Goal: Task Accomplishment & Management: Manage account settings

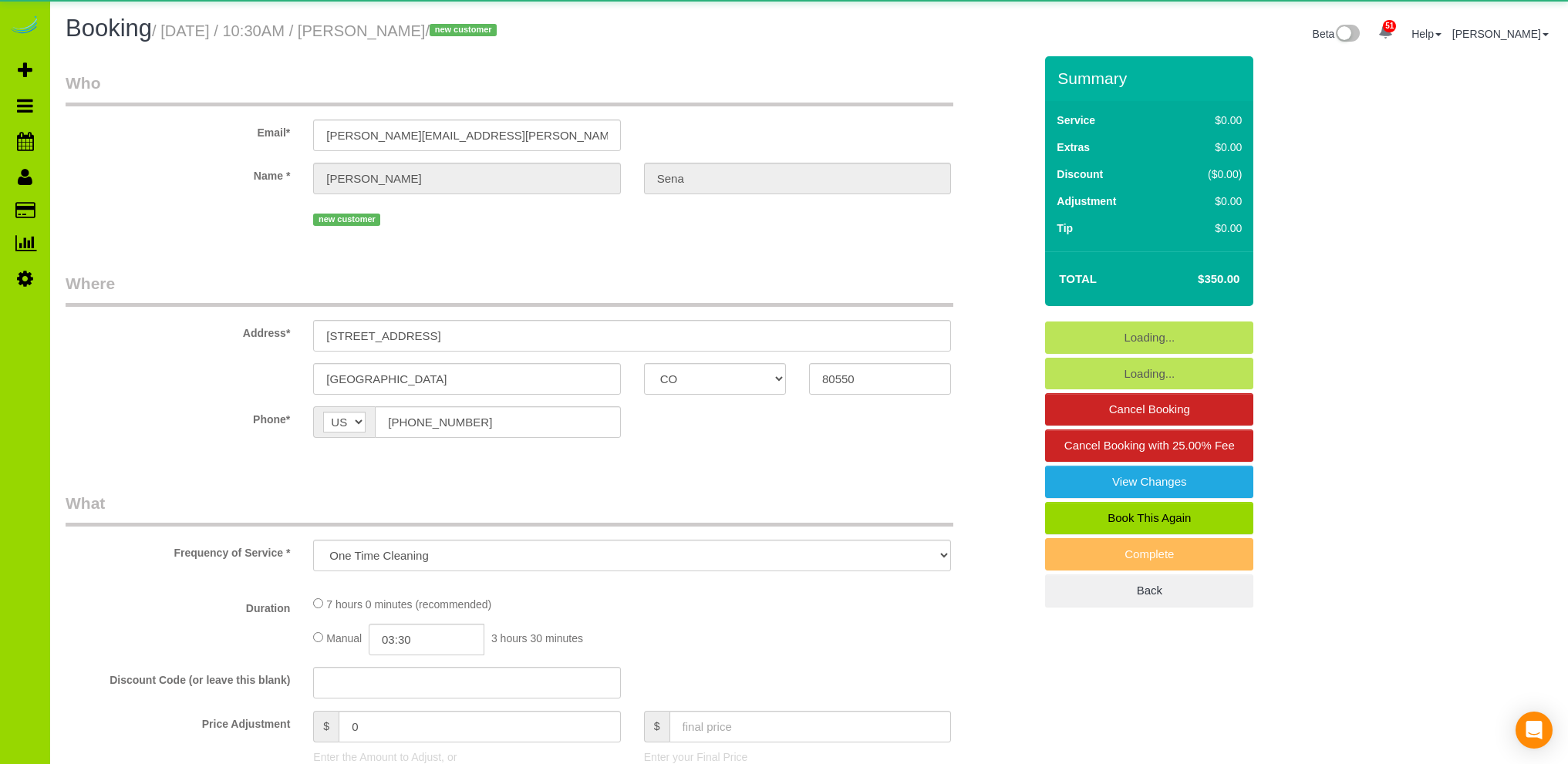
select select "CO"
select select "string:cash"
select select "spot1"
select select "number:5"
select select "number:16"
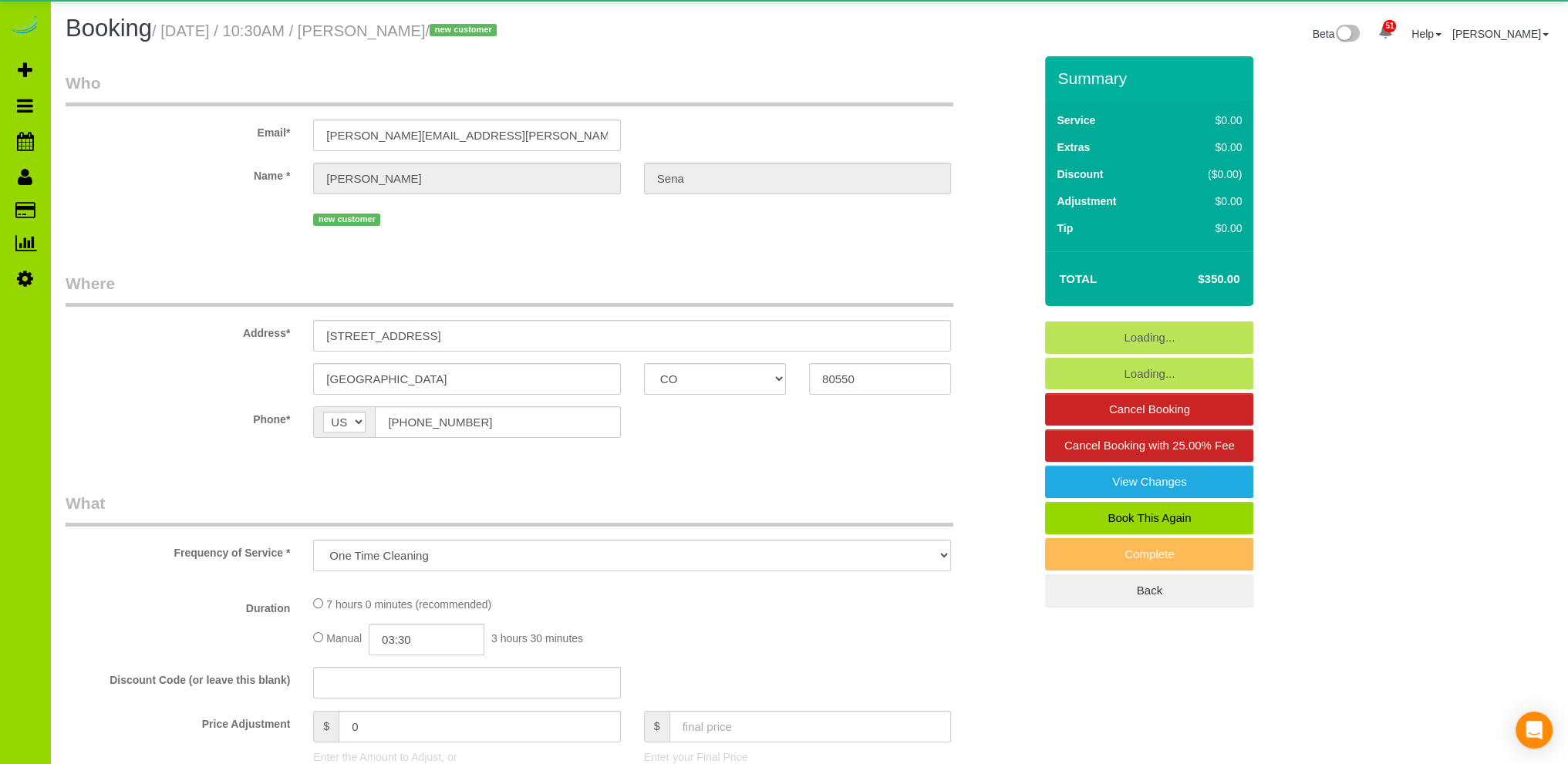
select select "object:1148"
select select "spot6"
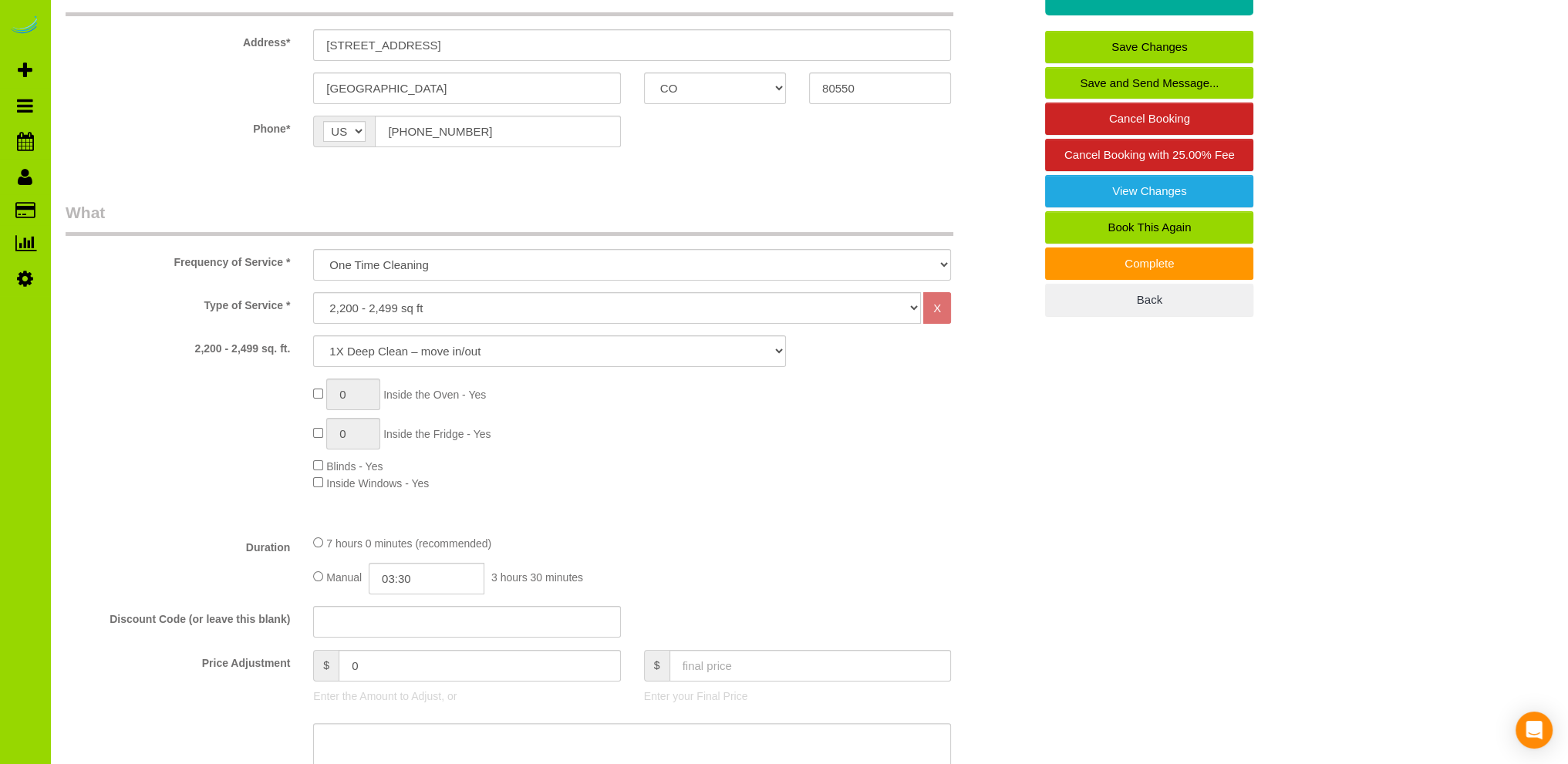
scroll to position [309, 0]
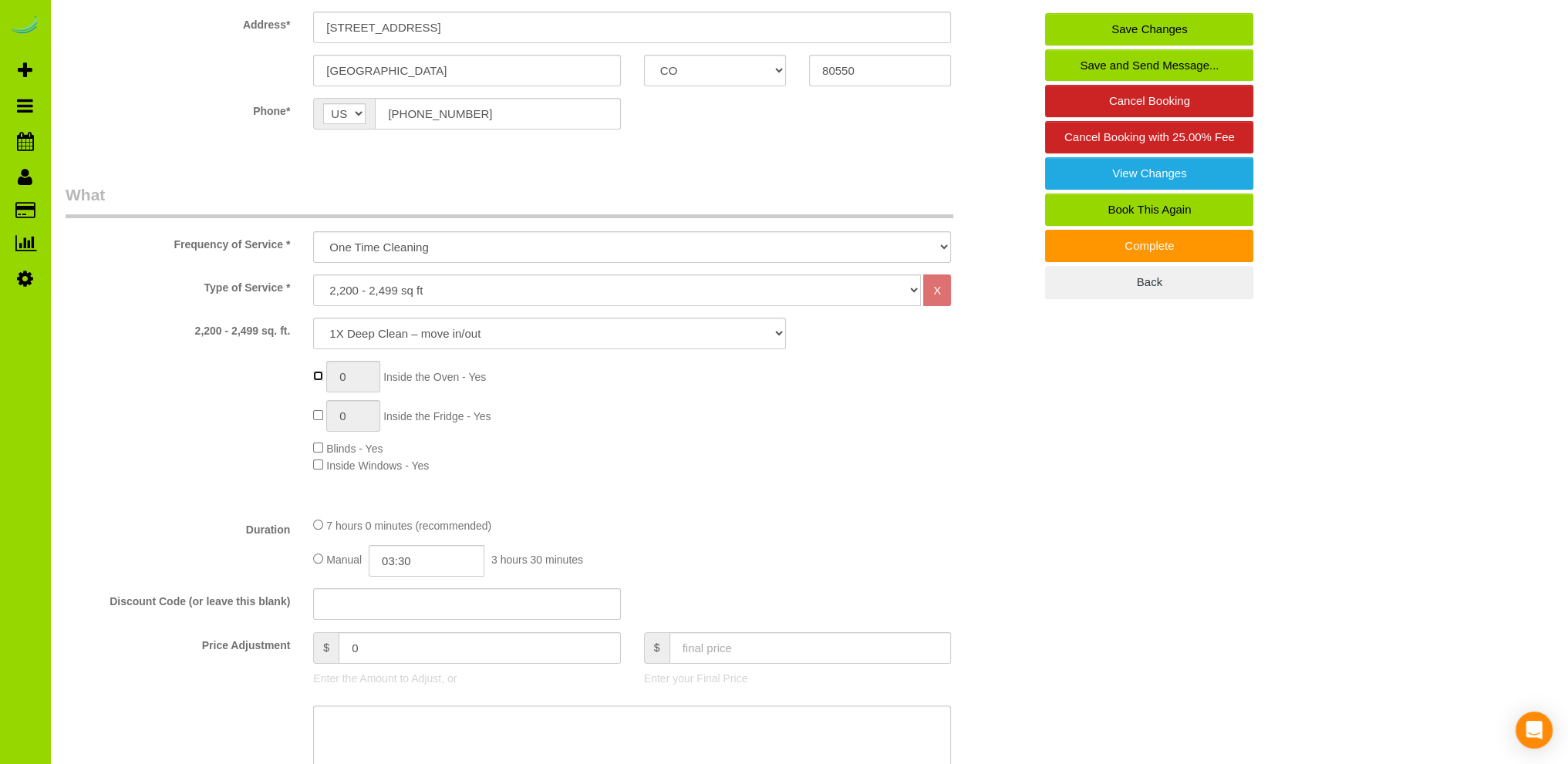
type input "1"
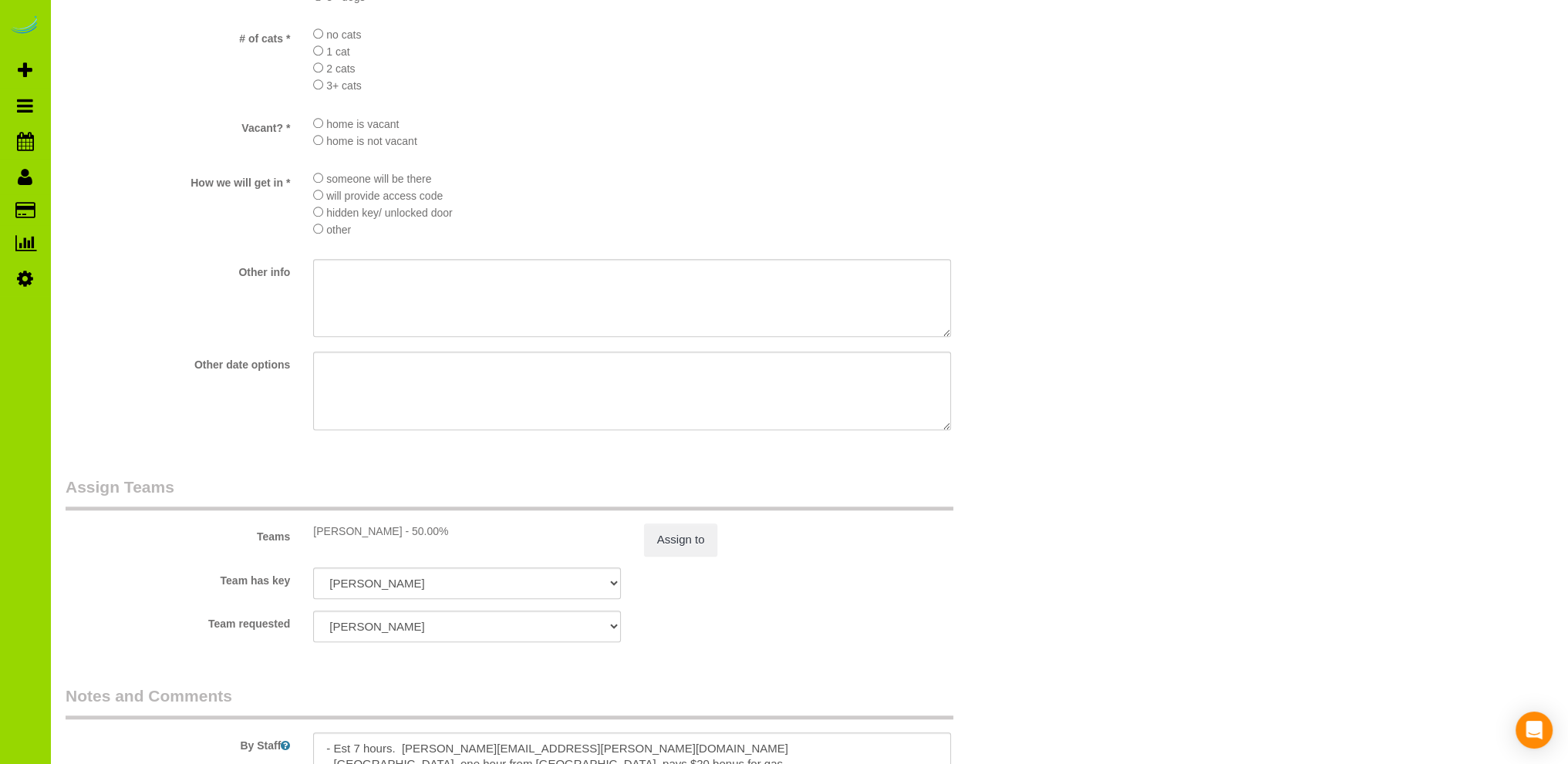
scroll to position [2005, 0]
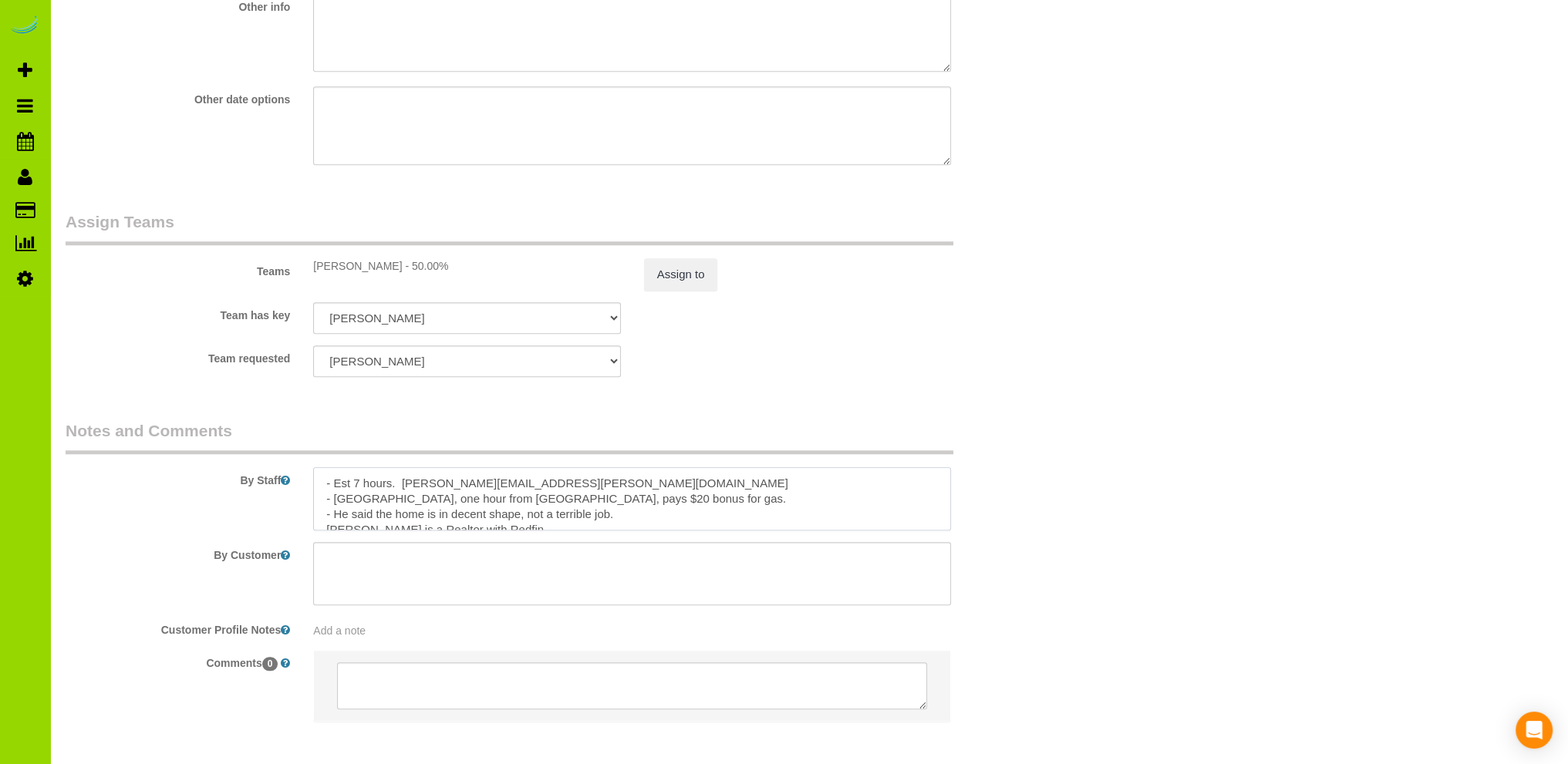
click at [542, 490] on textarea at bounding box center [632, 499] width 638 height 63
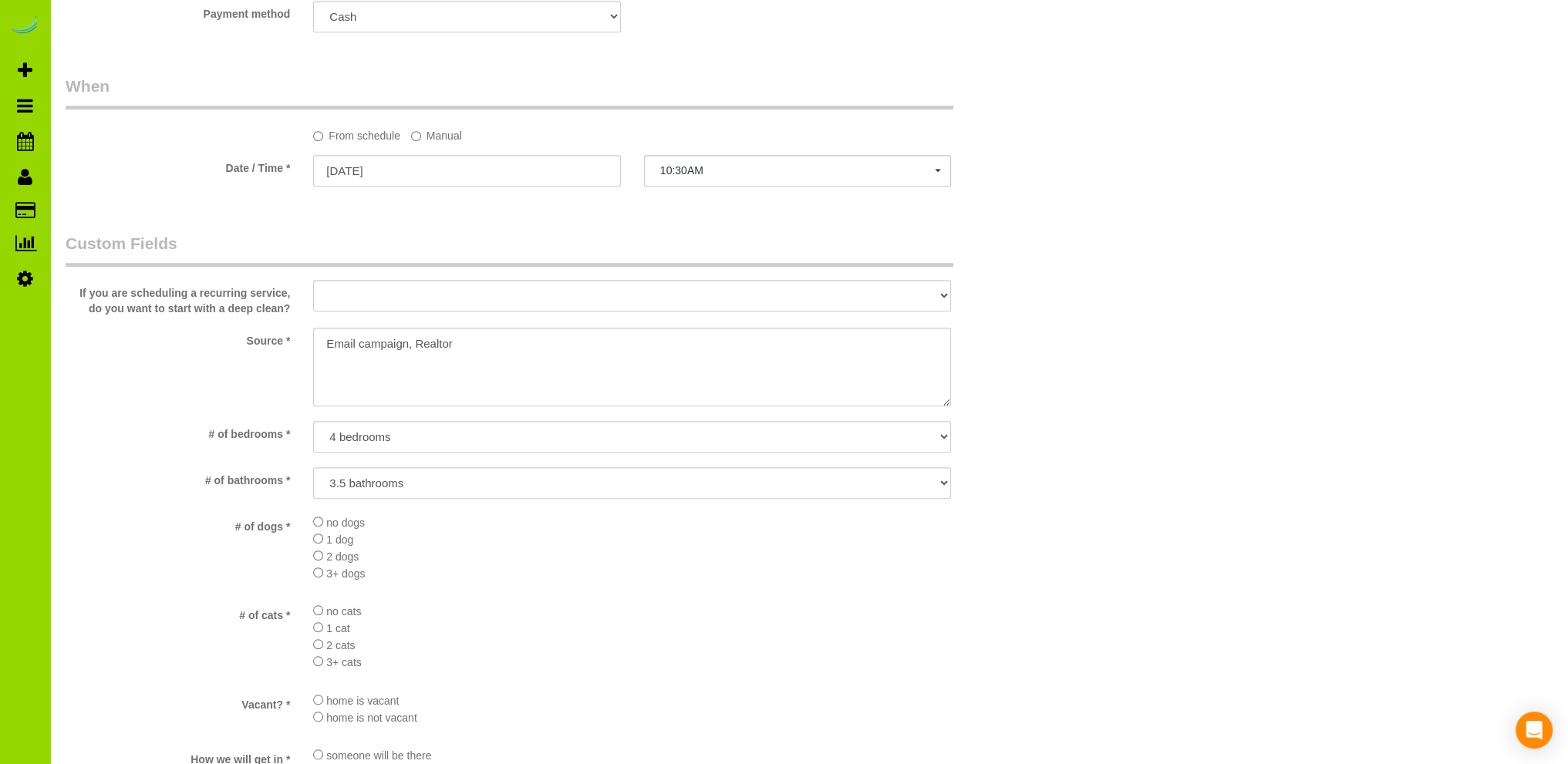
scroll to position [925, 0]
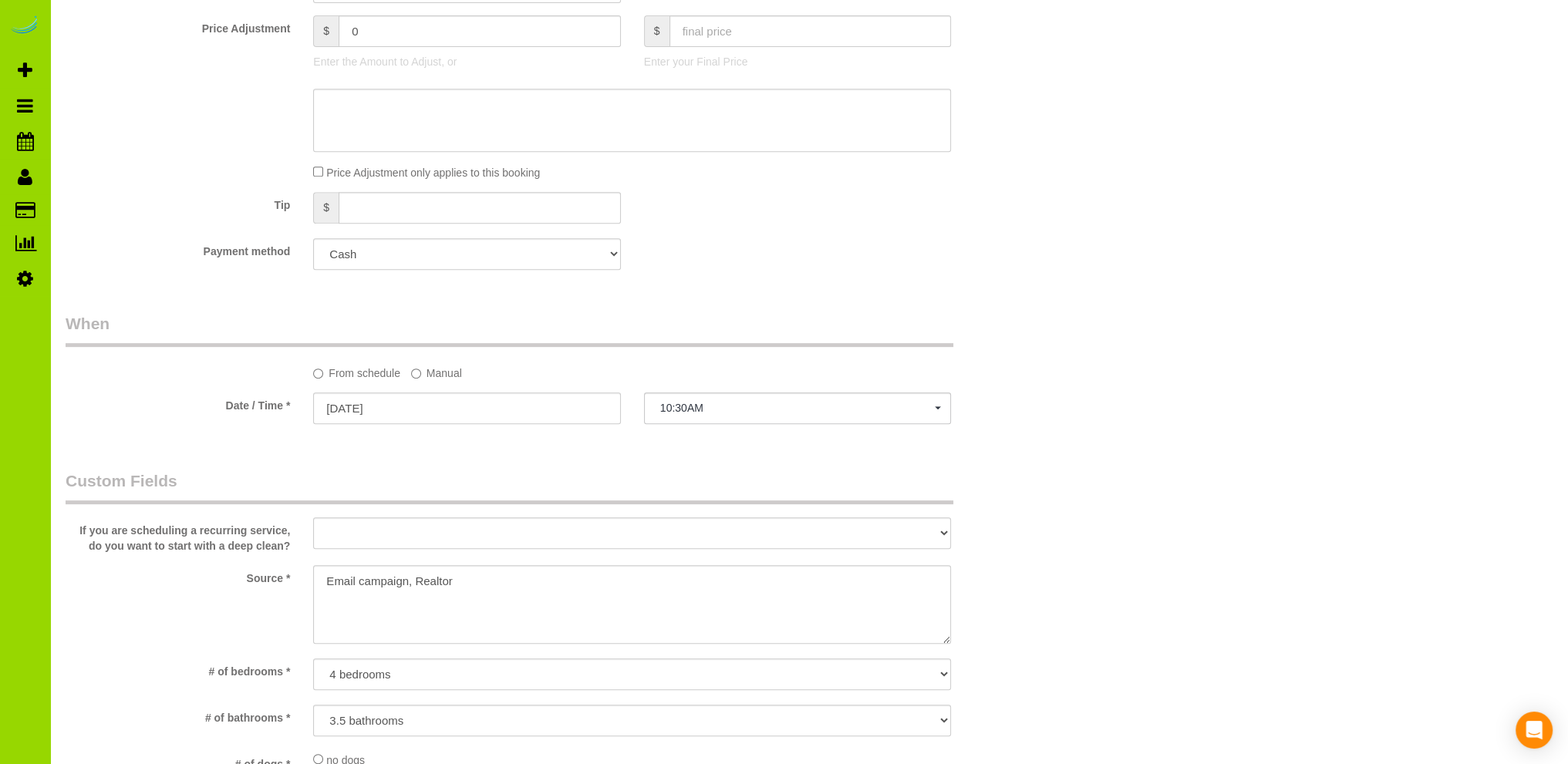
type textarea "- Est 7 hours. brent.sena@redfin.com - Windsor, one hour from Downtown Denver, …"
click at [524, 251] on select "Visa - 1075 - 05/2029 (Default) Add Credit Card ─────────────── Cash Check Payp…" at bounding box center [467, 255] width 307 height 32
click at [659, 243] on div "Payment method Visa - 1075 - 05/2029 (Default) Add Credit Card ─────────────── …" at bounding box center [549, 255] width 991 height 32
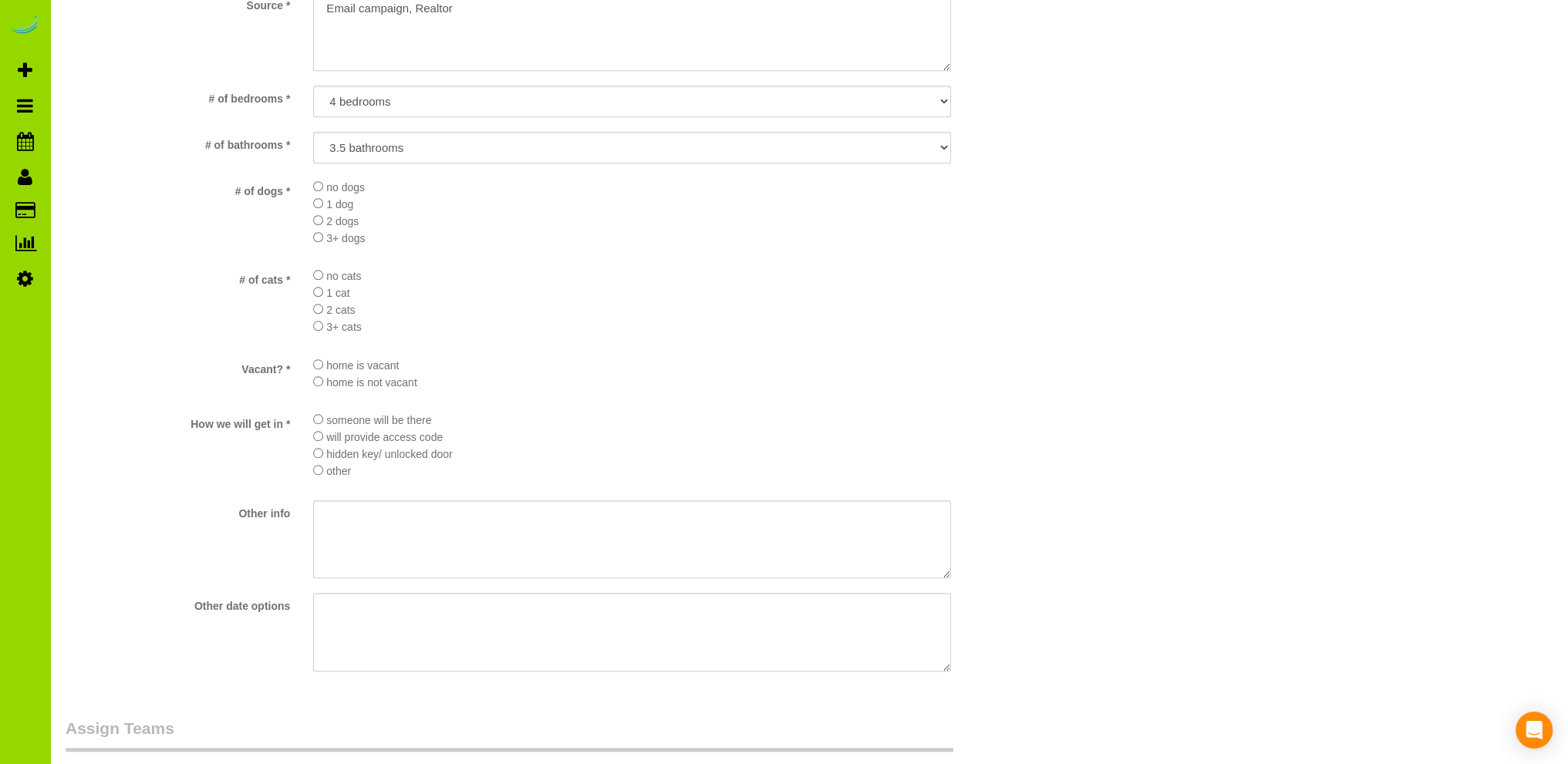
scroll to position [1080, 0]
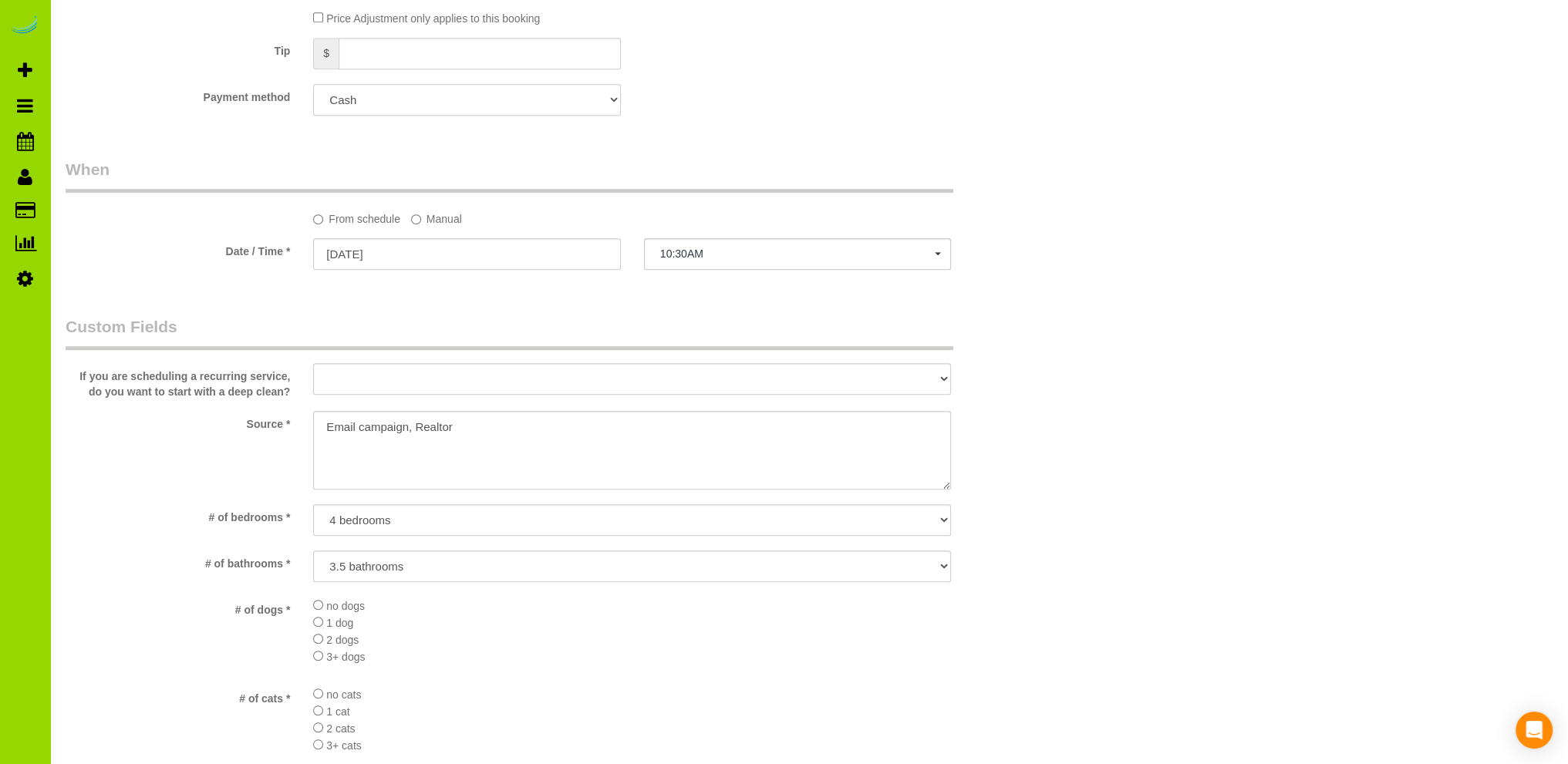
click at [456, 98] on select "Visa - 1075 - 05/2029 (Default) Add Credit Card ─────────────── Cash Check Payp…" at bounding box center [467, 100] width 307 height 32
select select "string:fspay-6d9328aa-8f3b-45e2-b5bf-7c0900302c69"
click at [313, 85] on select "Visa - 1075 - 05/2029 (Default) Add Credit Card ─────────────── Cash Check Payp…" at bounding box center [467, 100] width 307 height 32
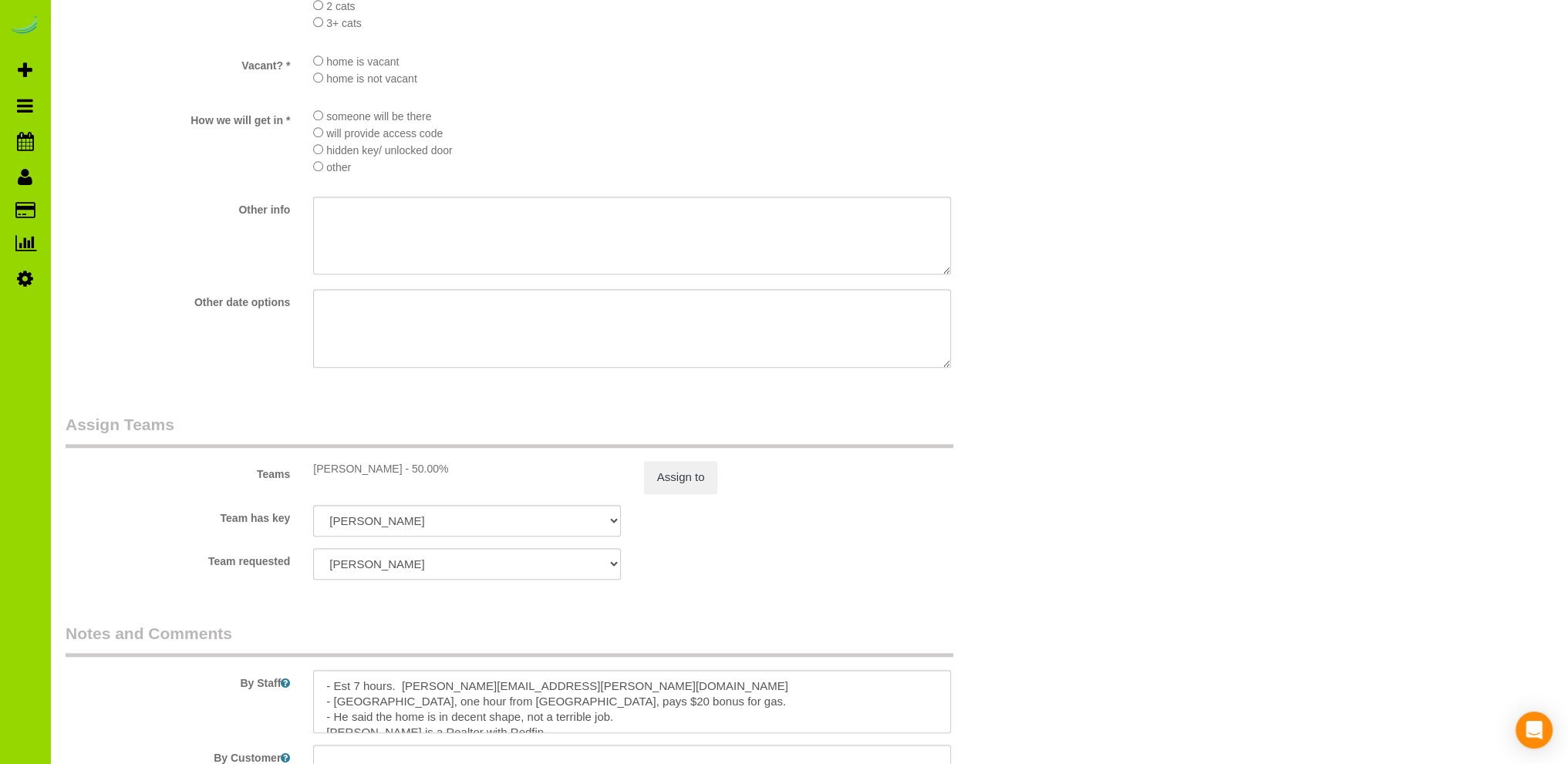
scroll to position [2079, 0]
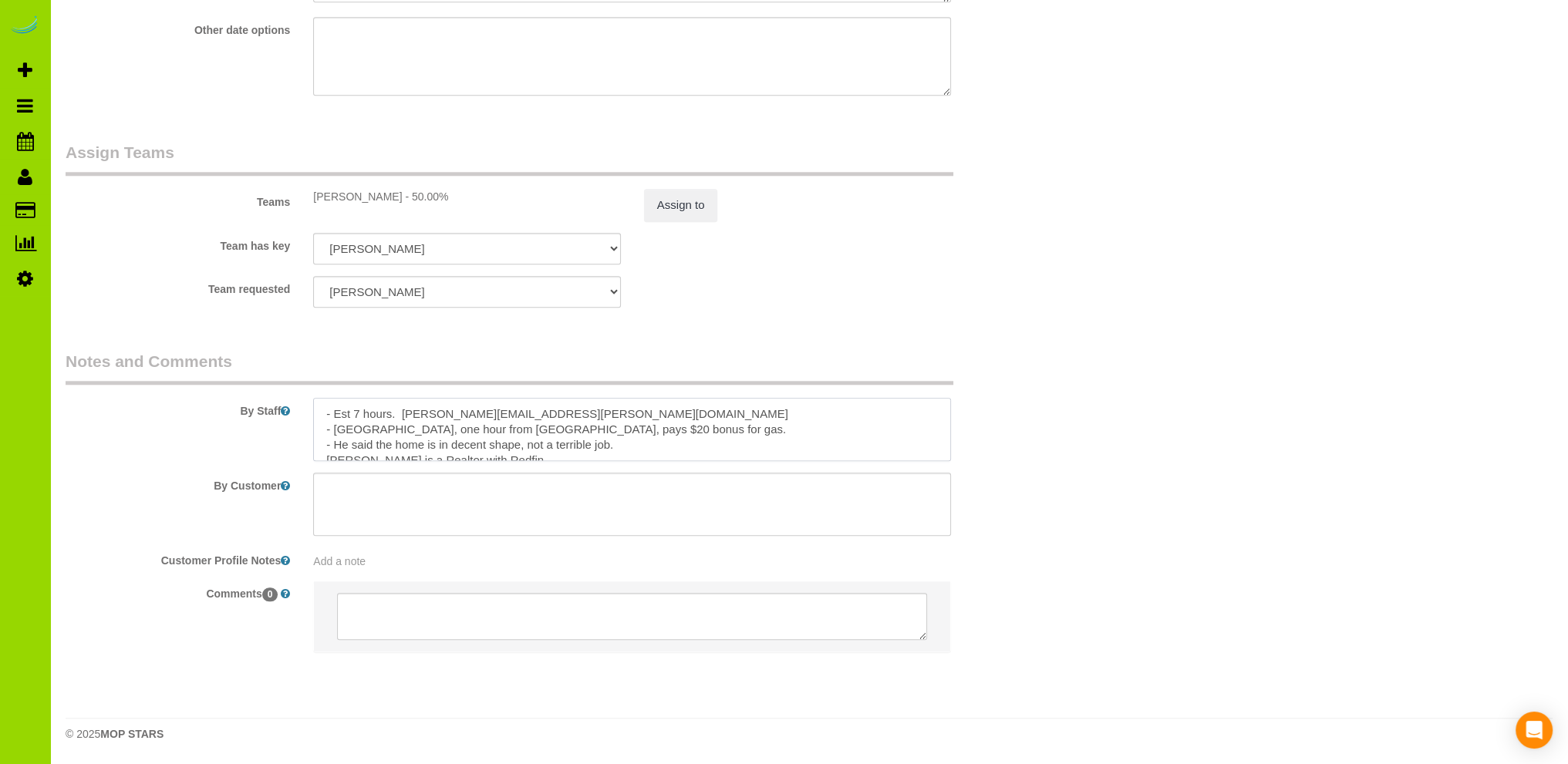
click at [554, 416] on textarea at bounding box center [632, 429] width 638 height 63
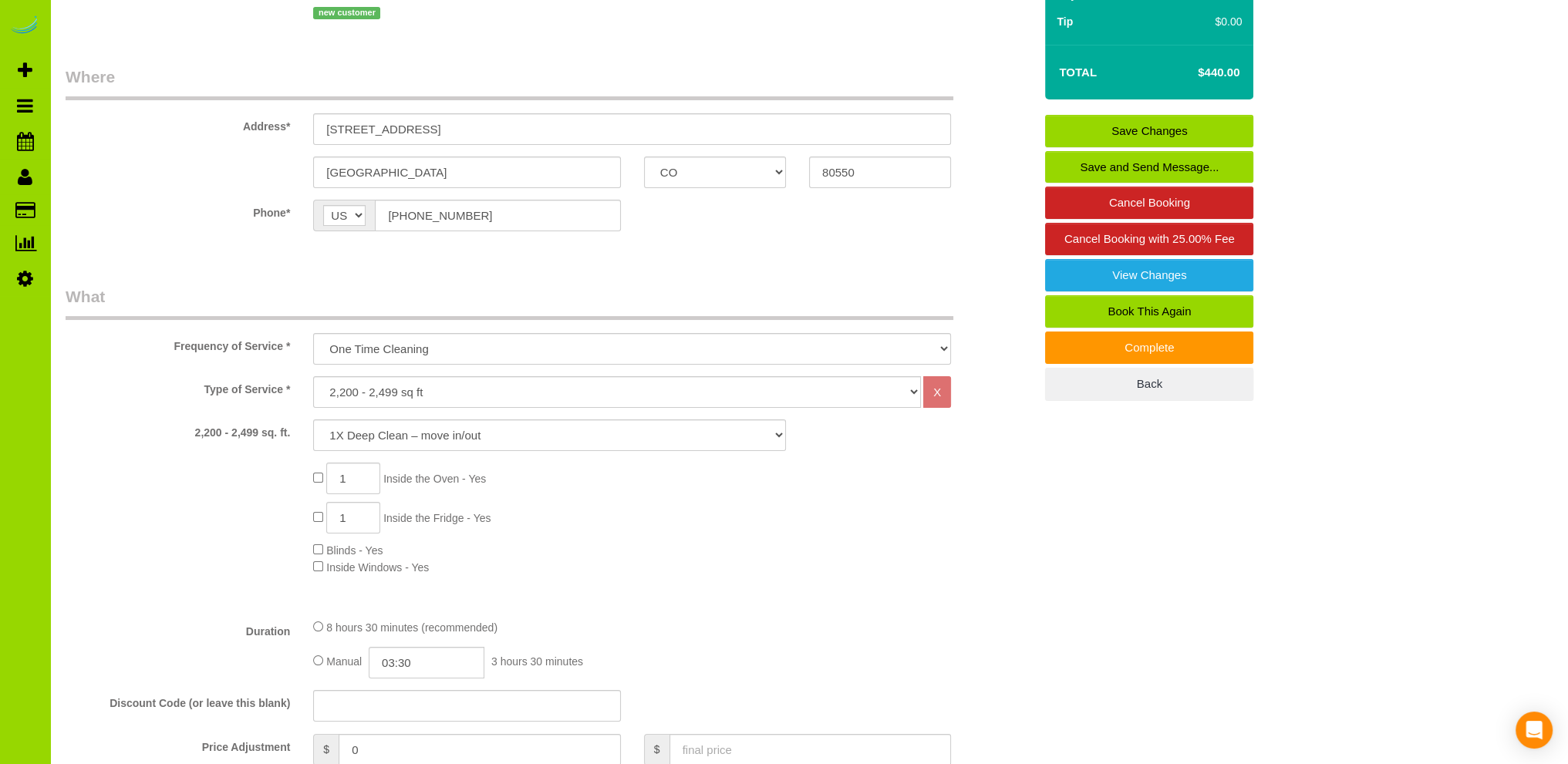
scroll to position [0, 0]
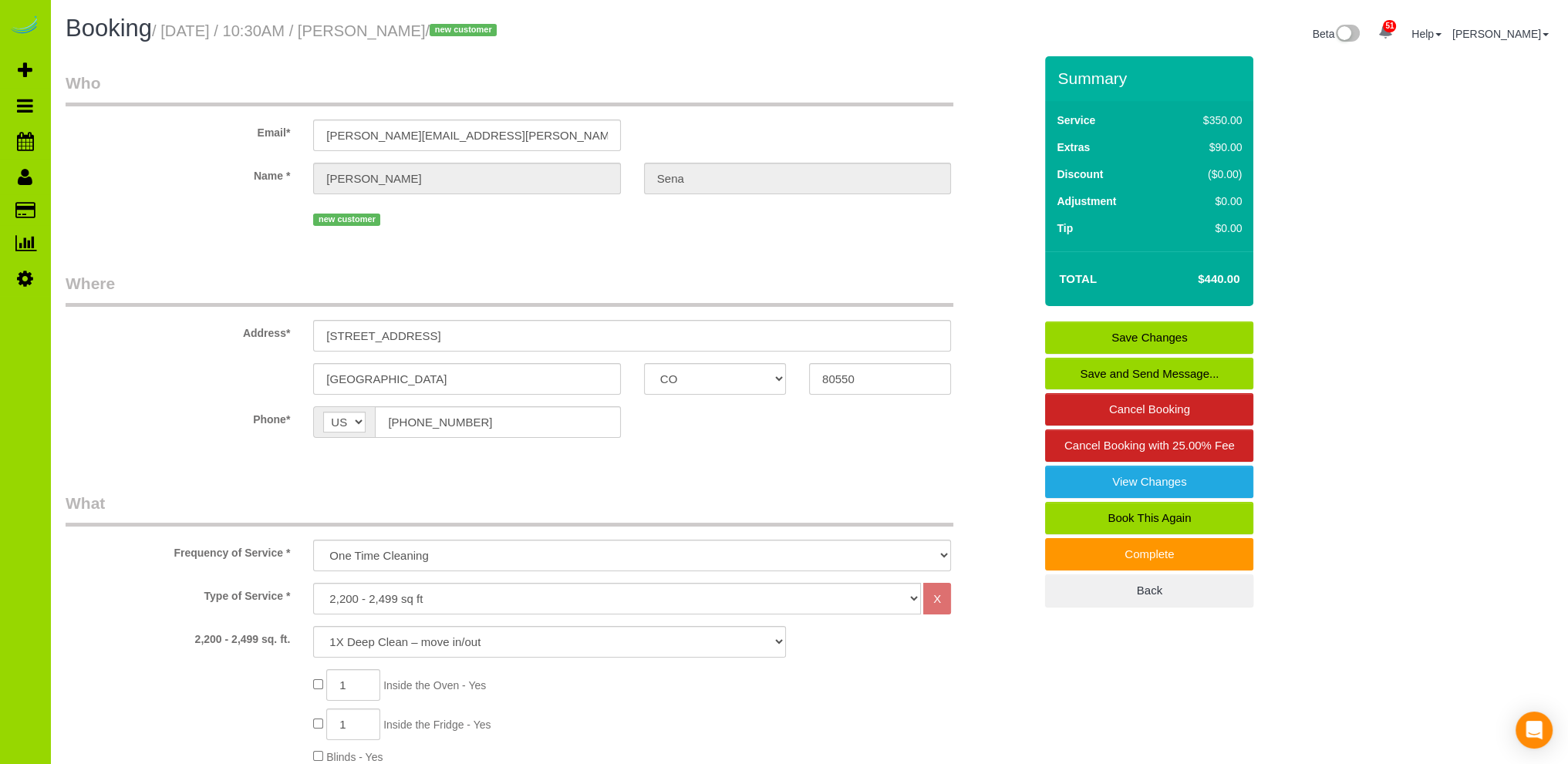
type textarea "- Est 7 hours. brent.sena@redfin.com Added oven/fridge so moves to 440 from $35…"
click at [1107, 333] on link "Save Changes" at bounding box center [1148, 337] width 209 height 32
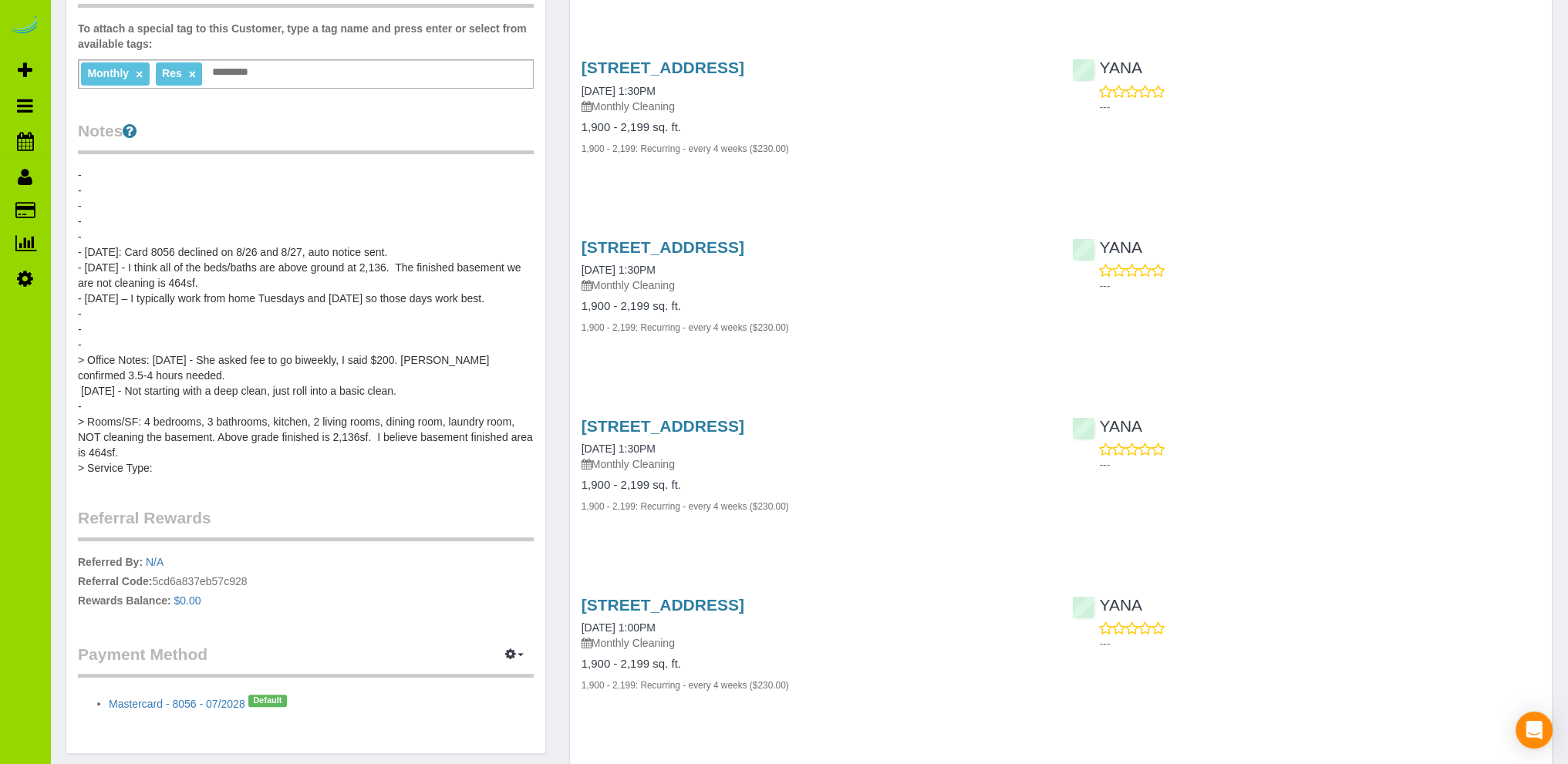
scroll to position [771, 0]
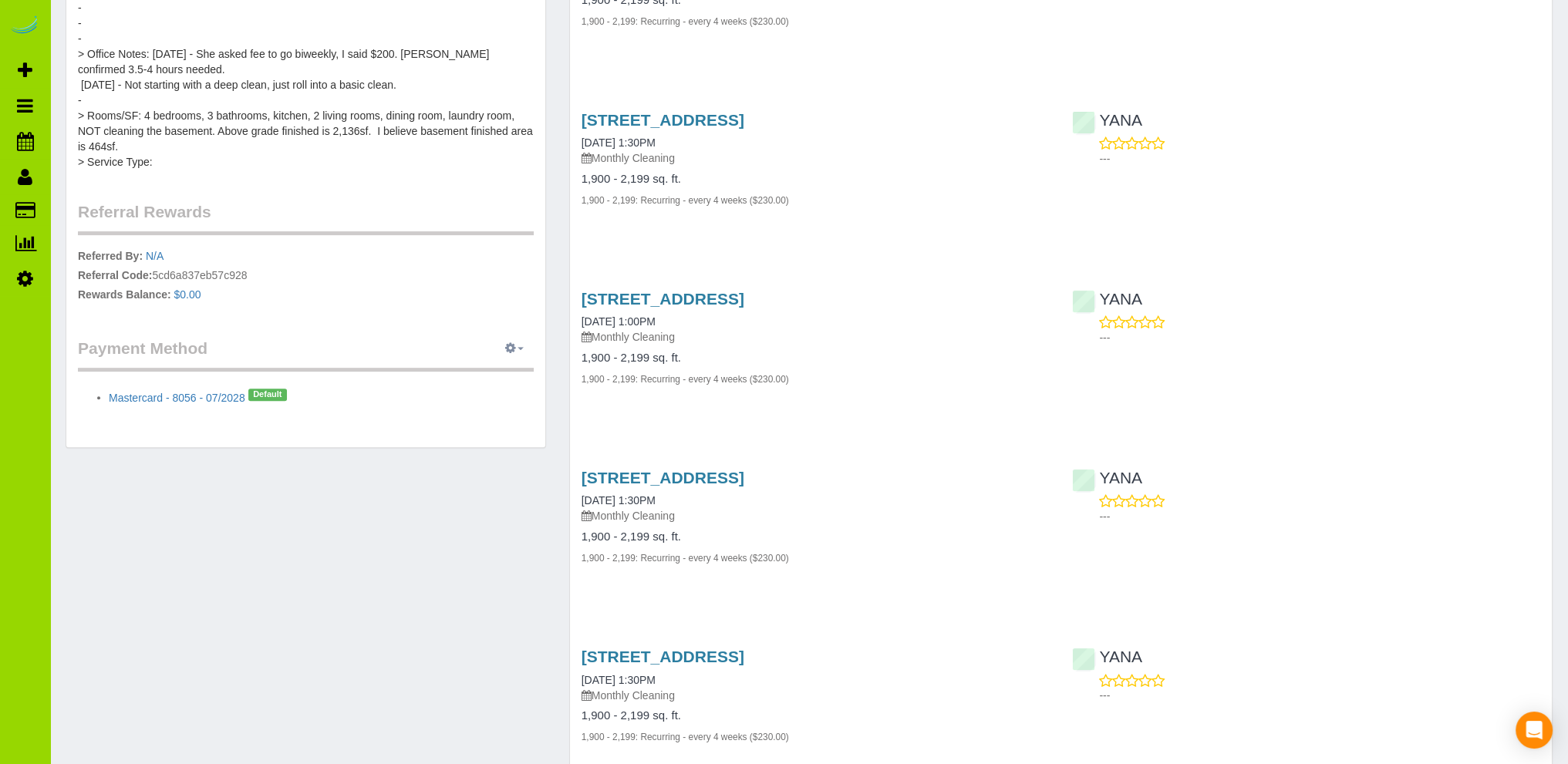
click at [511, 348] on icon "button" at bounding box center [510, 348] width 11 height 9
click at [446, 373] on link "View Payment Methods" at bounding box center [461, 377] width 144 height 20
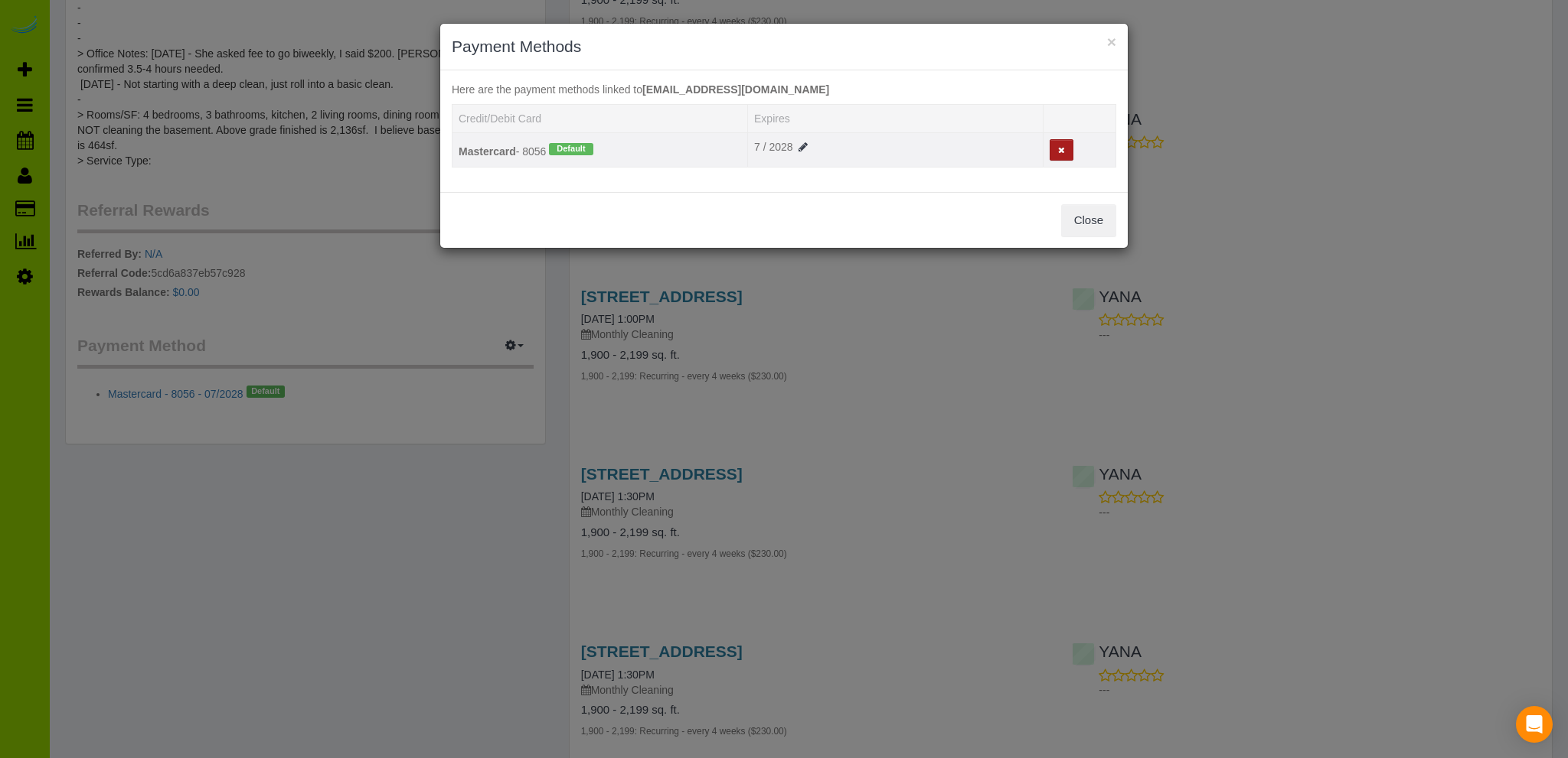
click at [1059, 152] on icon at bounding box center [1061, 151] width 7 height 9
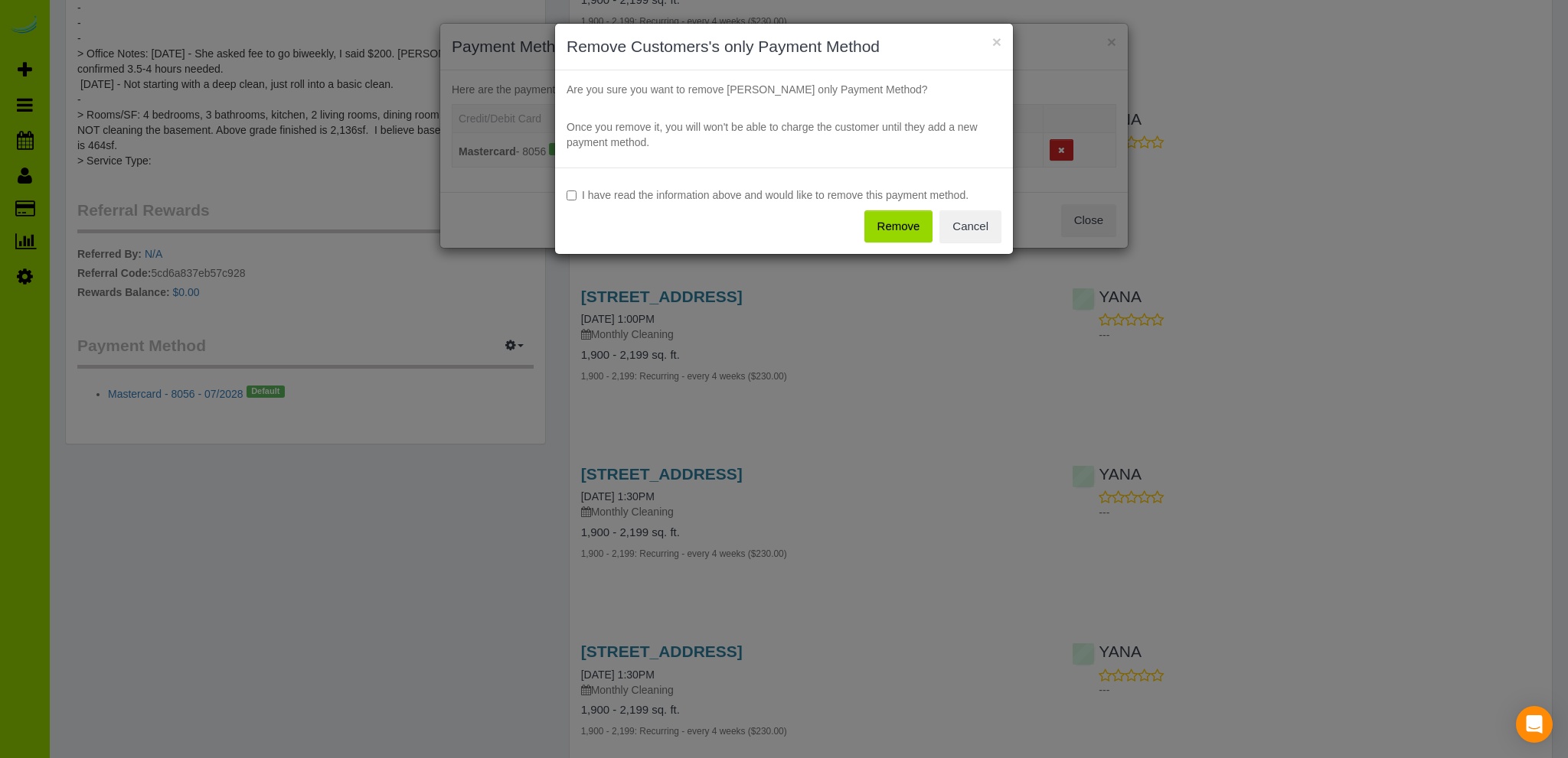
click at [898, 223] on button "Remove" at bounding box center [899, 226] width 69 height 32
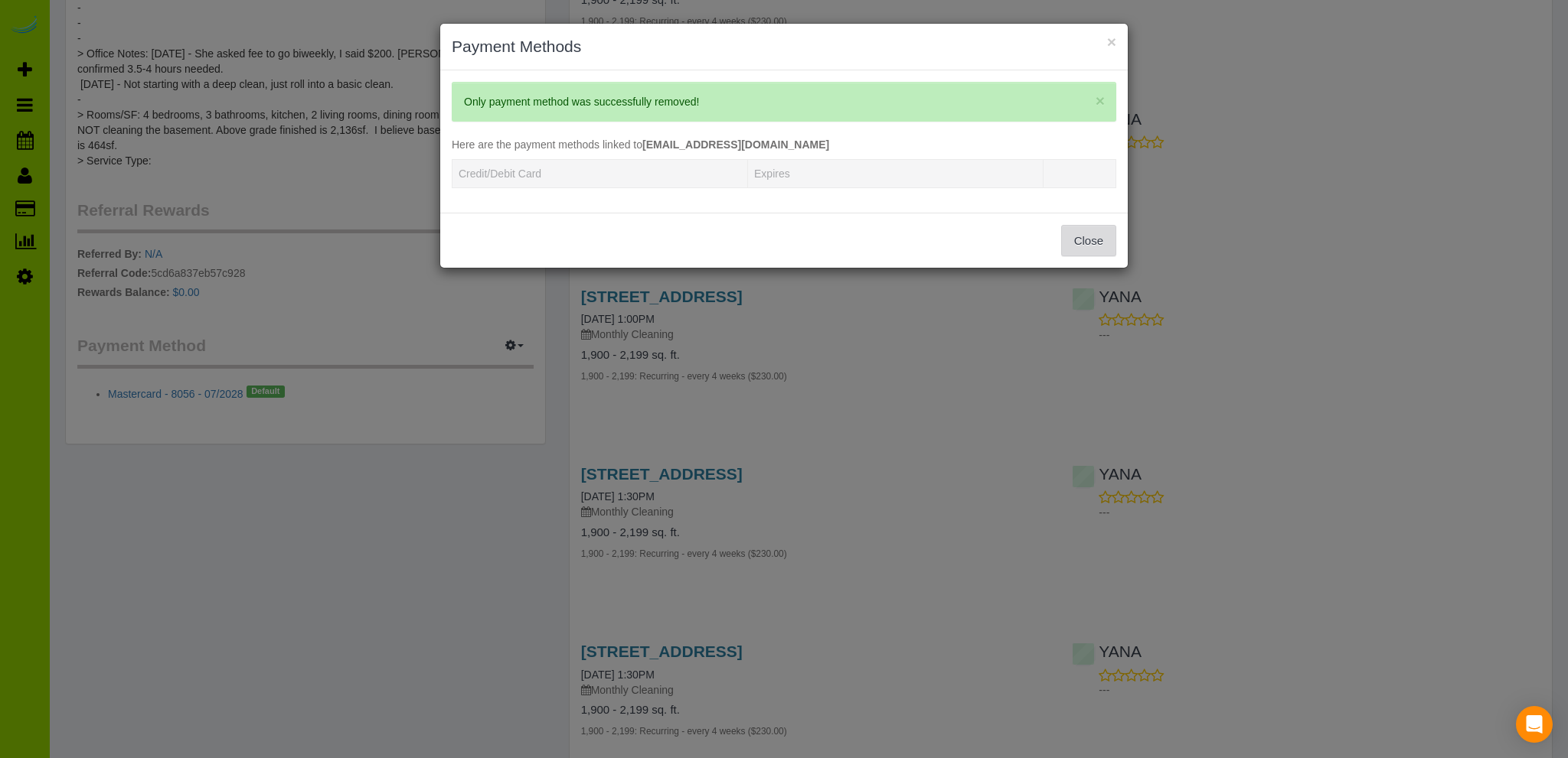
click at [1103, 237] on button "Close" at bounding box center [1088, 240] width 55 height 32
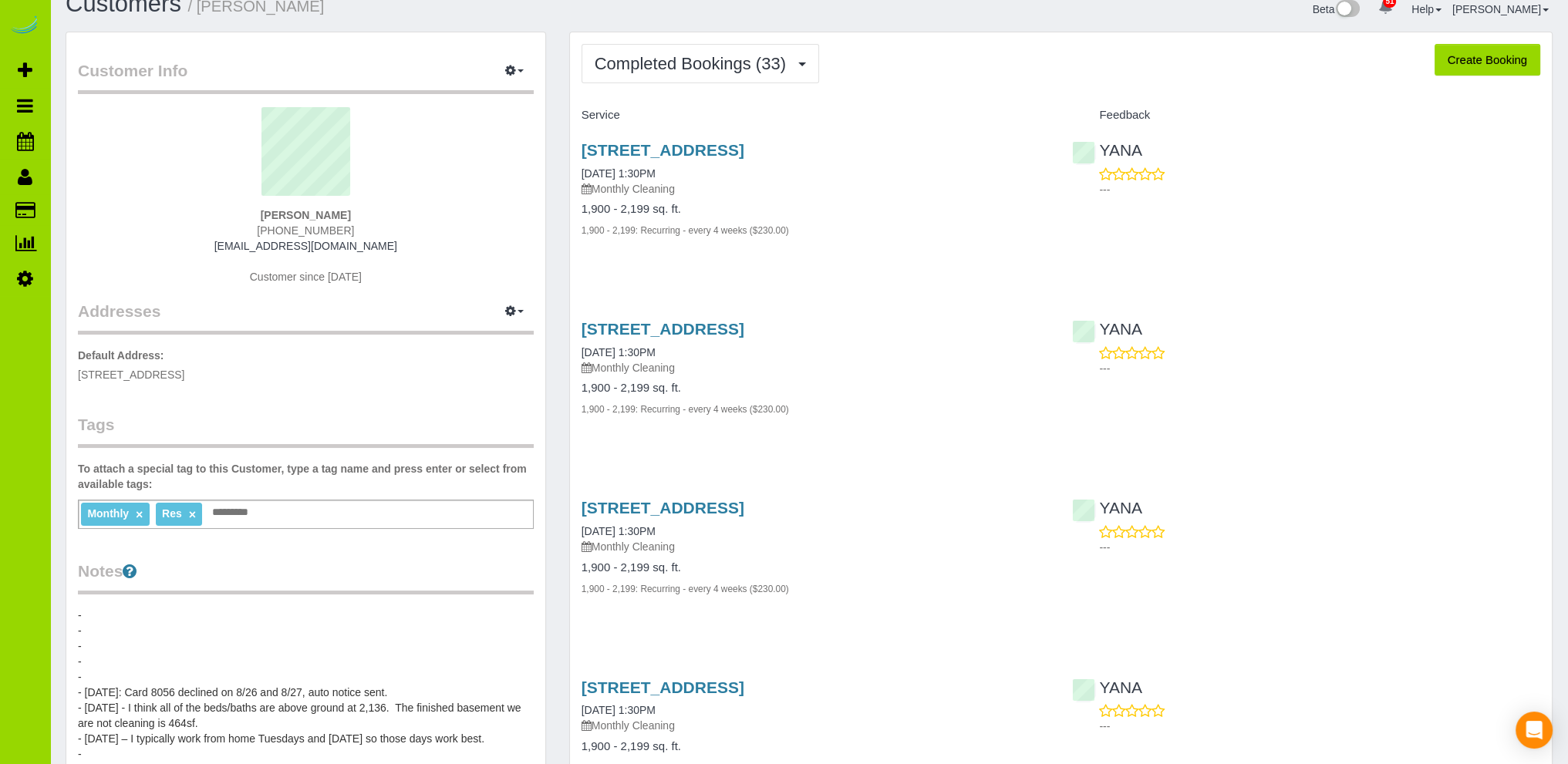
scroll to position [0, 0]
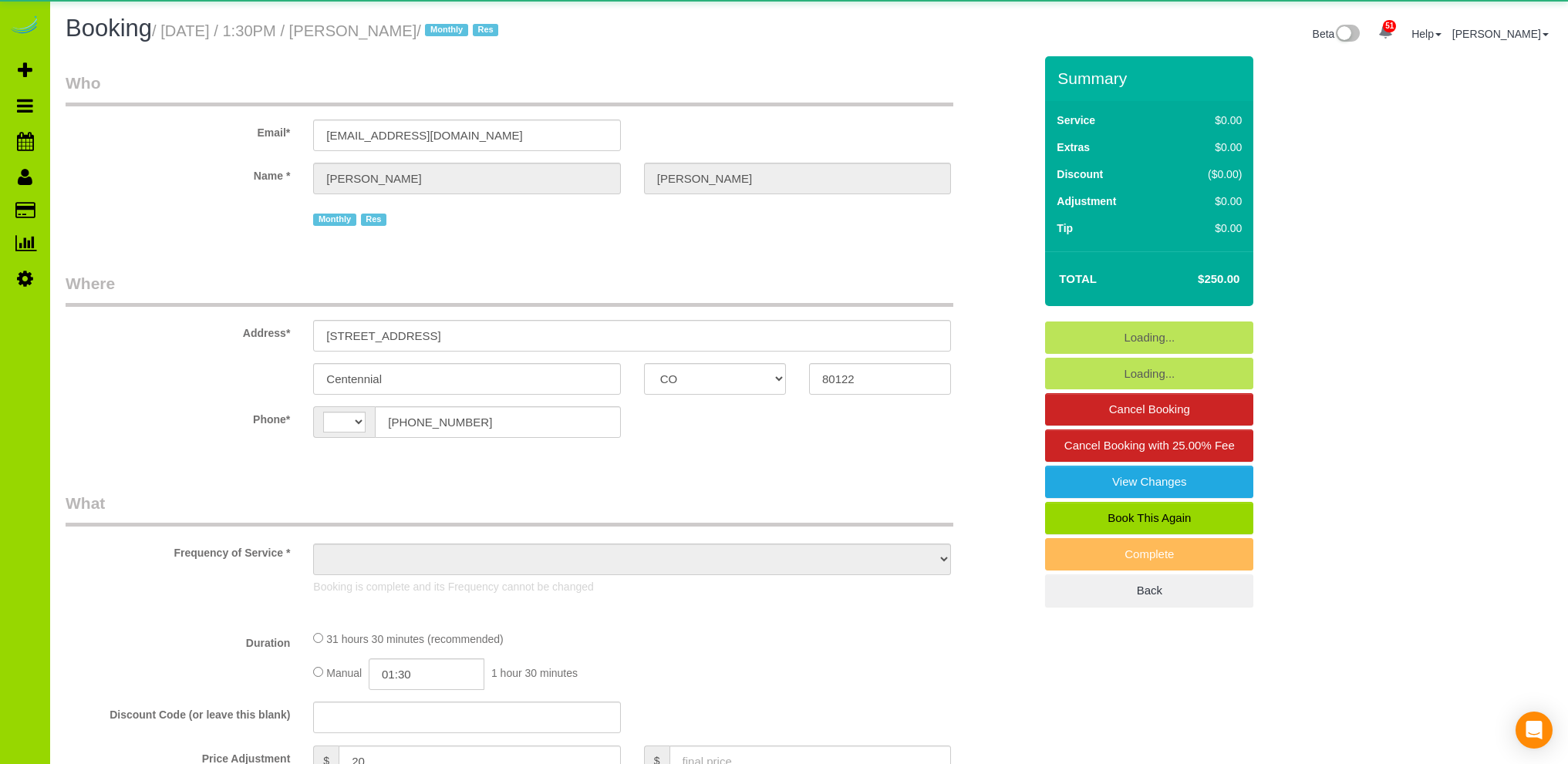
select select "CO"
select select "string:US"
select select "object:1249"
select select "7"
select select "spot1"
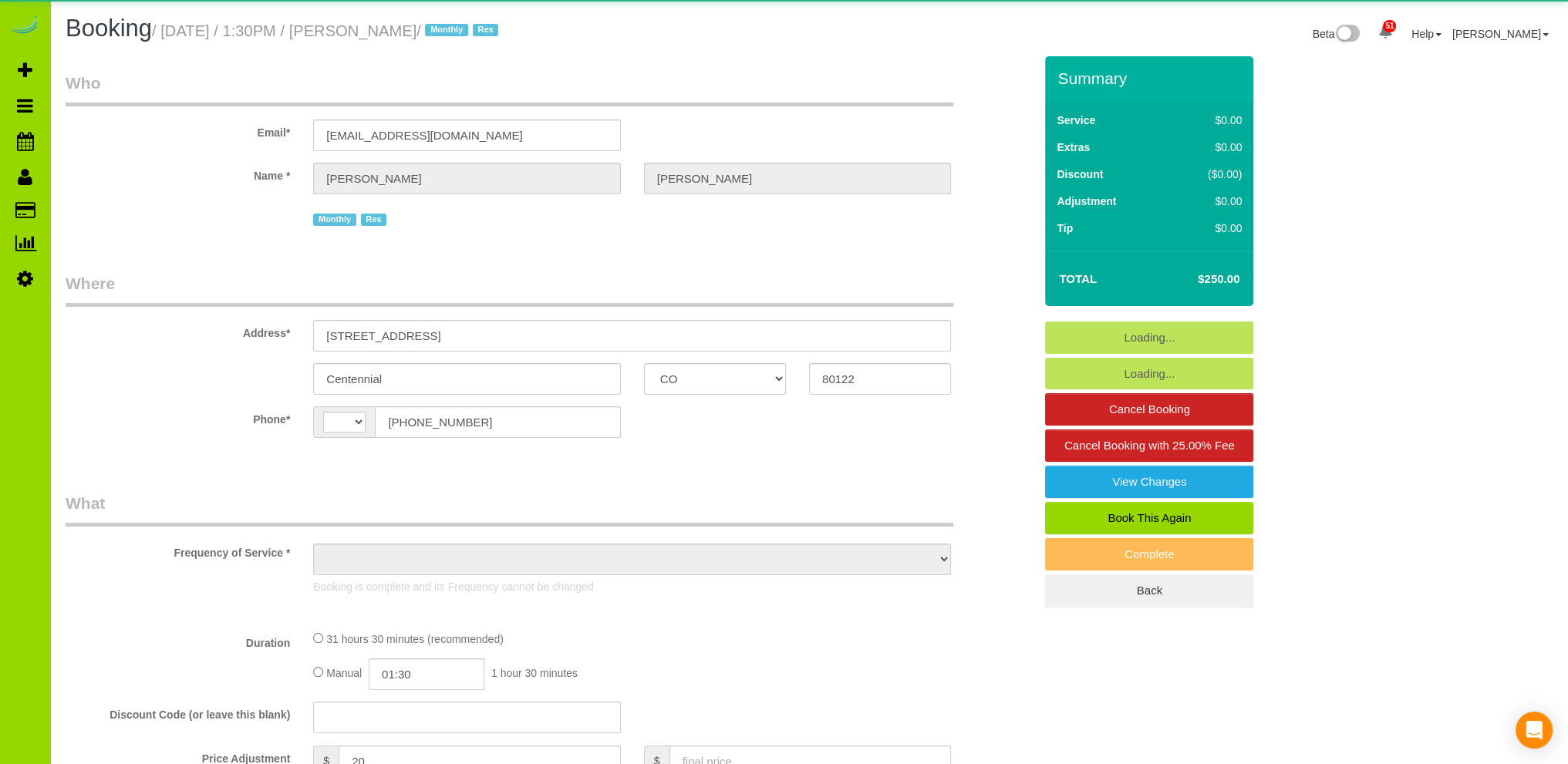
select select "number:5"
select select "number:15"
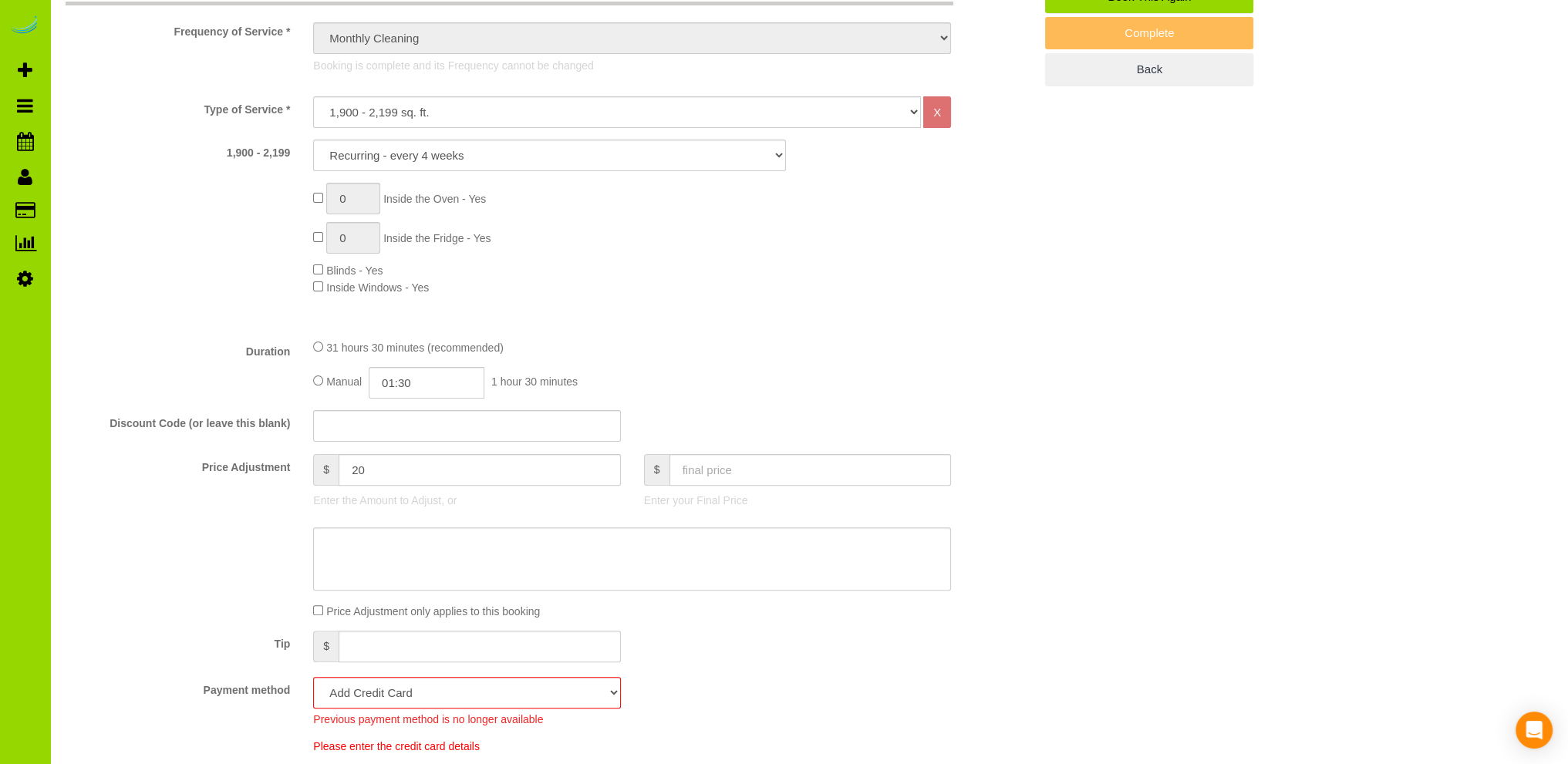
scroll to position [771, 0]
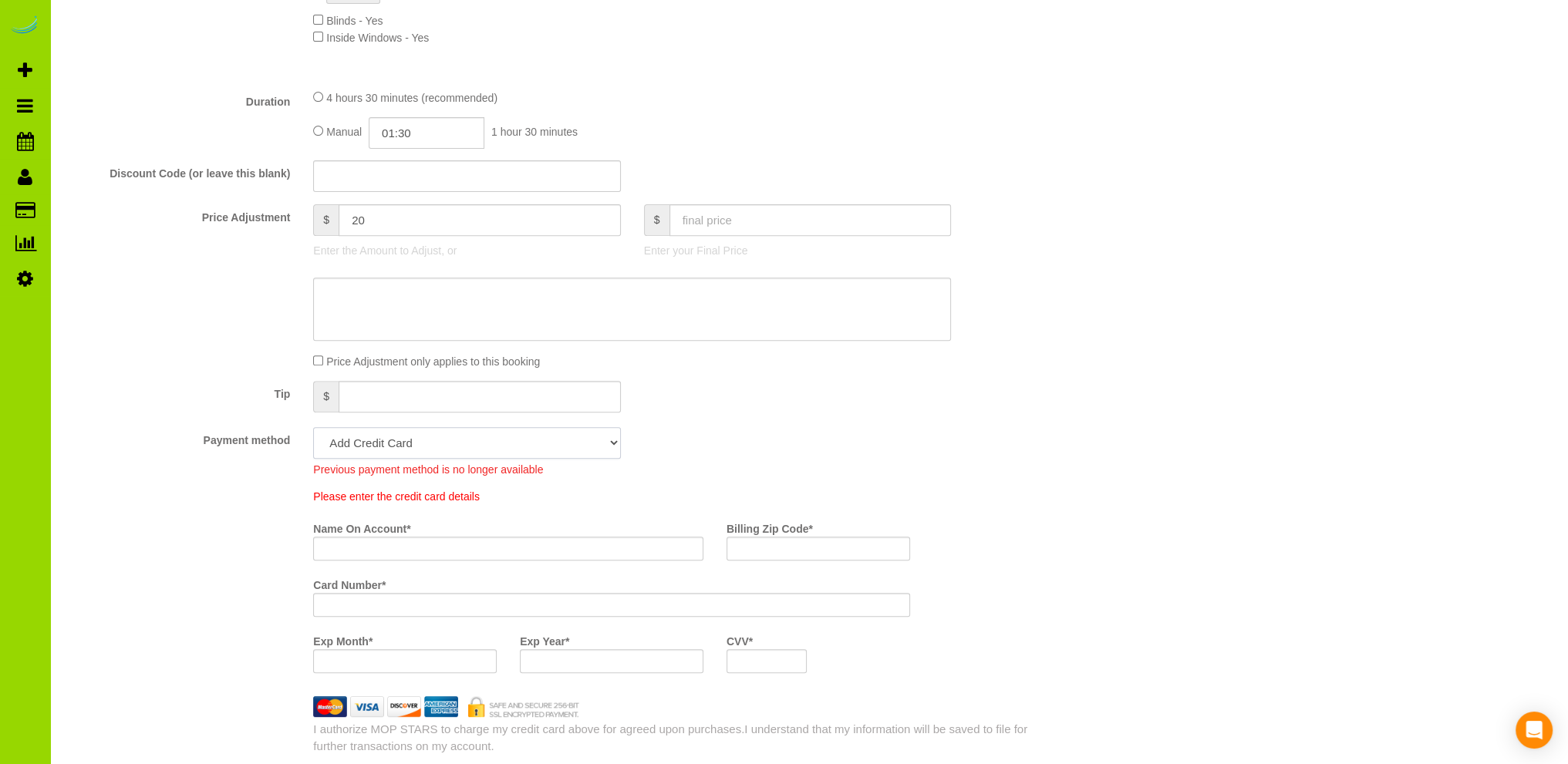
click at [598, 444] on select "Add Credit Card Cash Check Paypal" at bounding box center [467, 443] width 307 height 32
click at [780, 419] on fieldset "What Frequency of Service * One Time Cleaning Weekly Cleaning Biweekly Cleaning…" at bounding box center [549, 237] width 968 height 1033
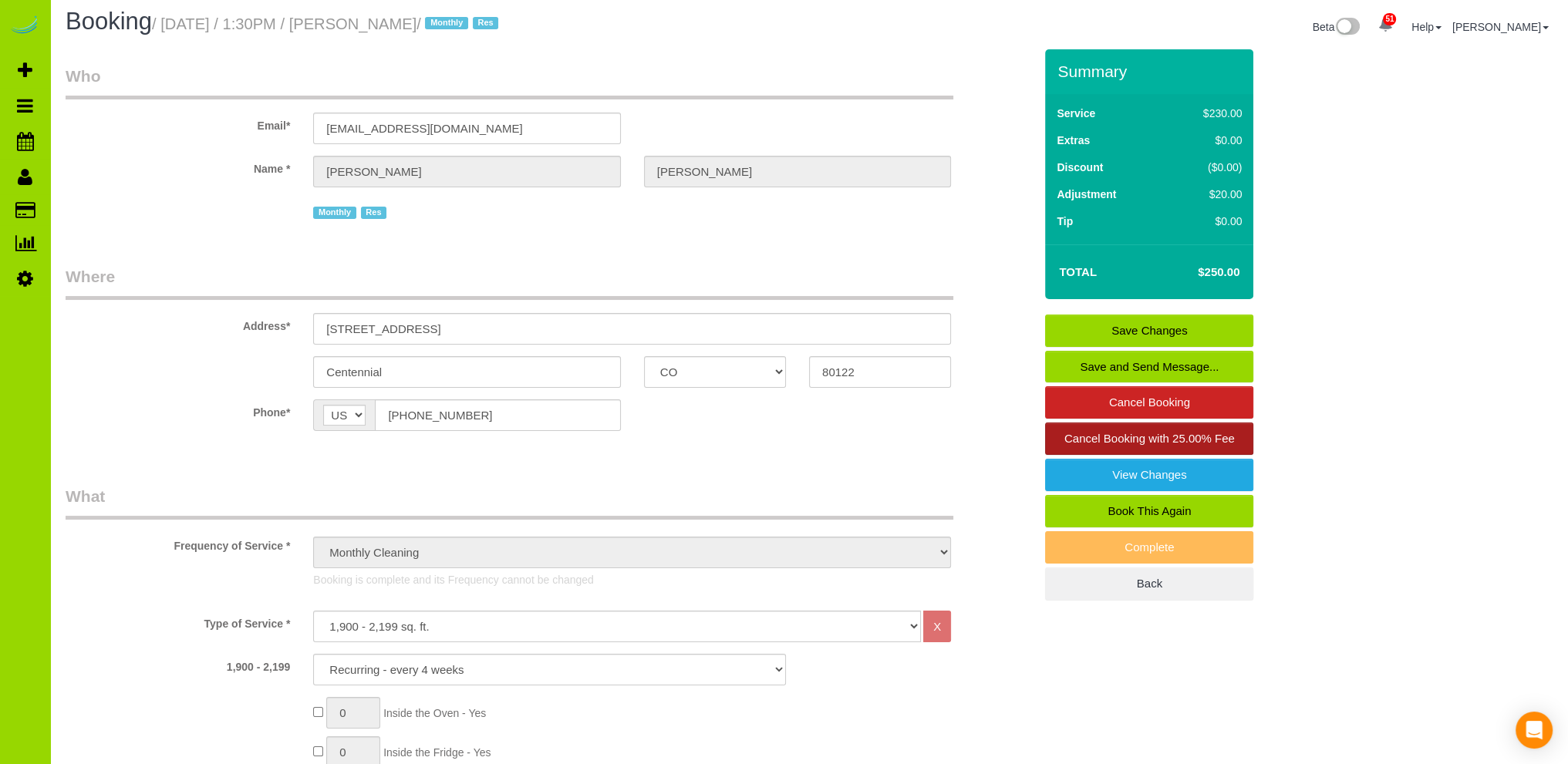
scroll to position [0, 0]
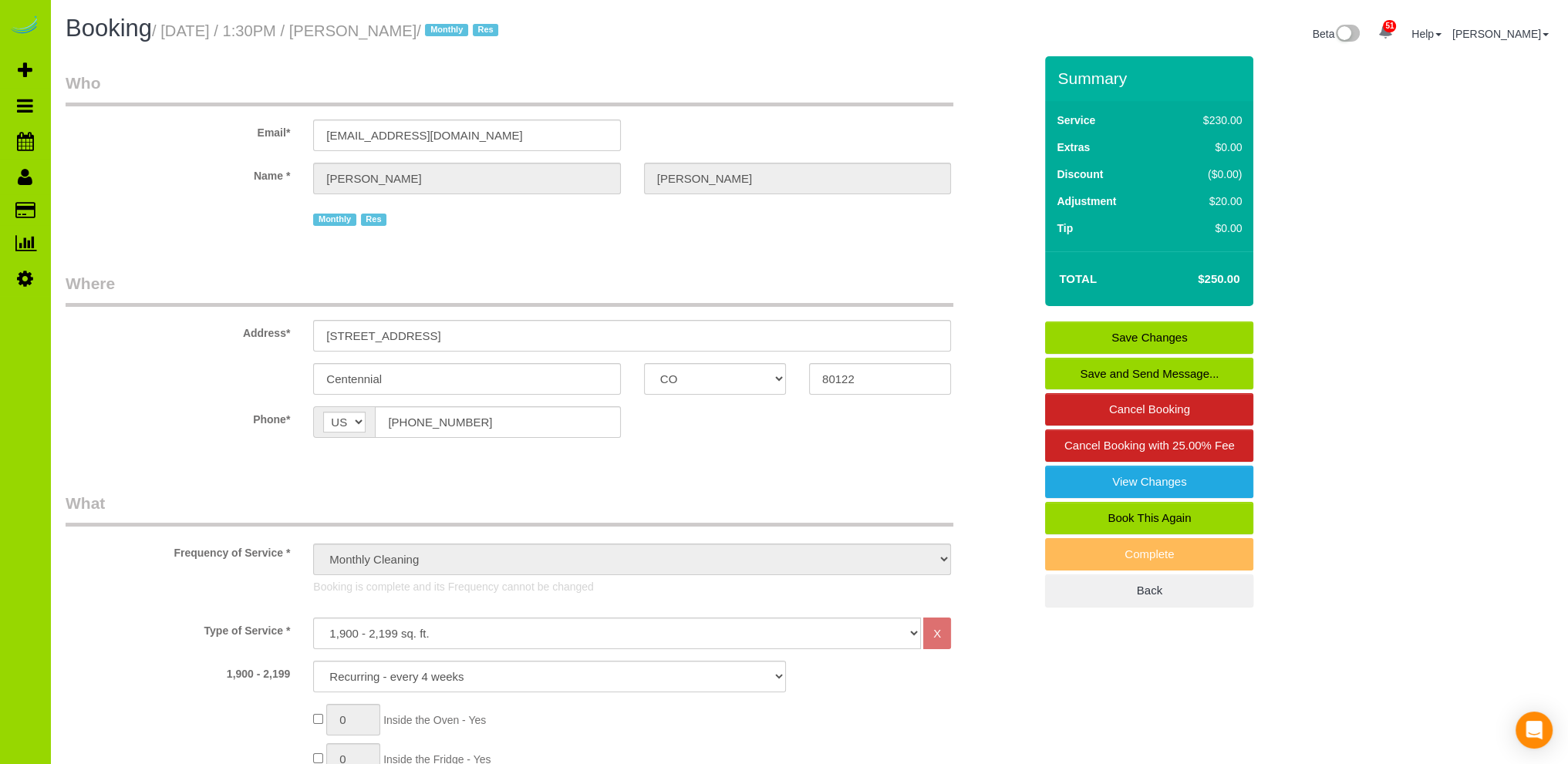
click at [1126, 371] on link "Save and Send Message..." at bounding box center [1148, 374] width 209 height 32
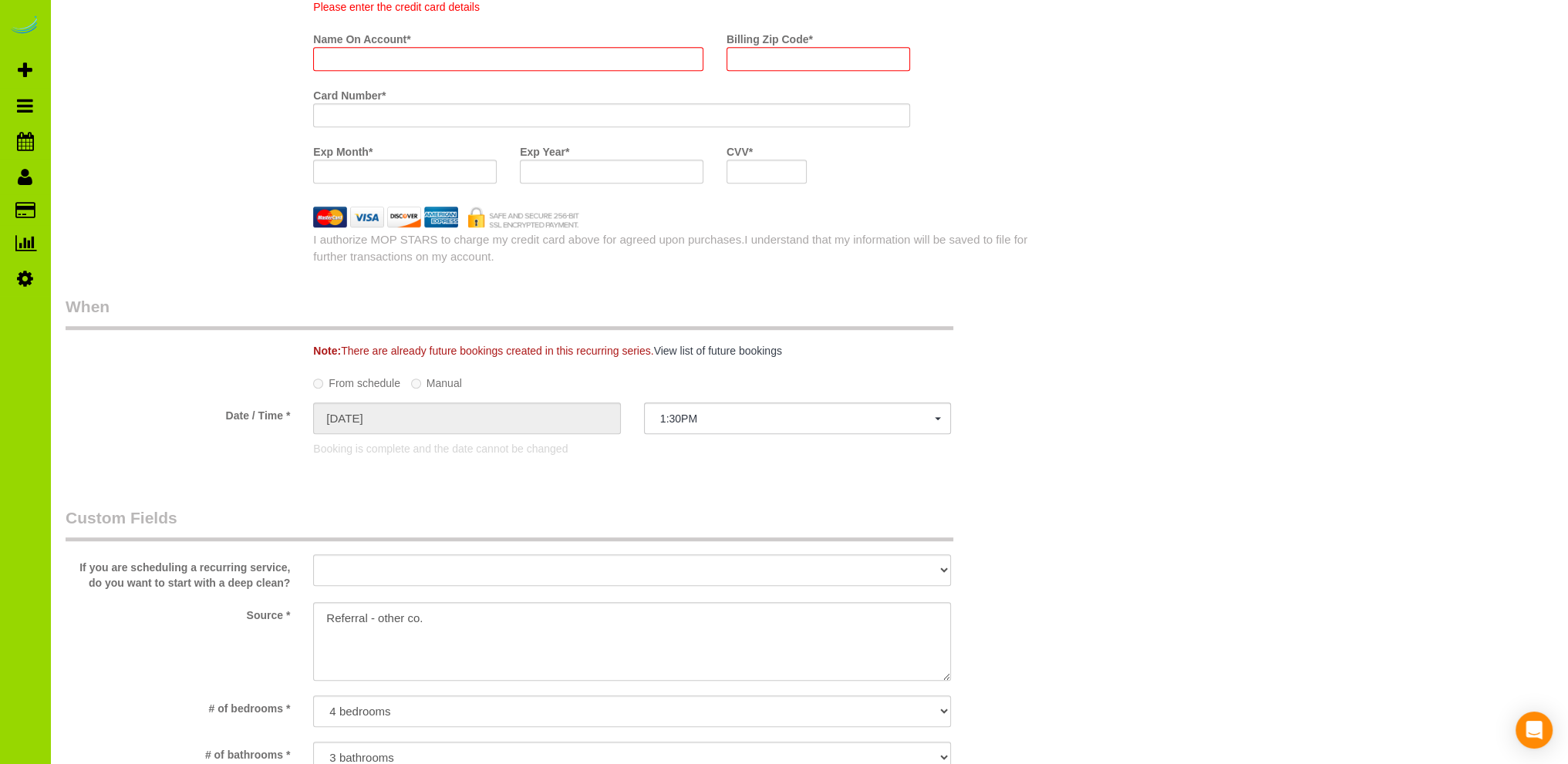
scroll to position [681, 0]
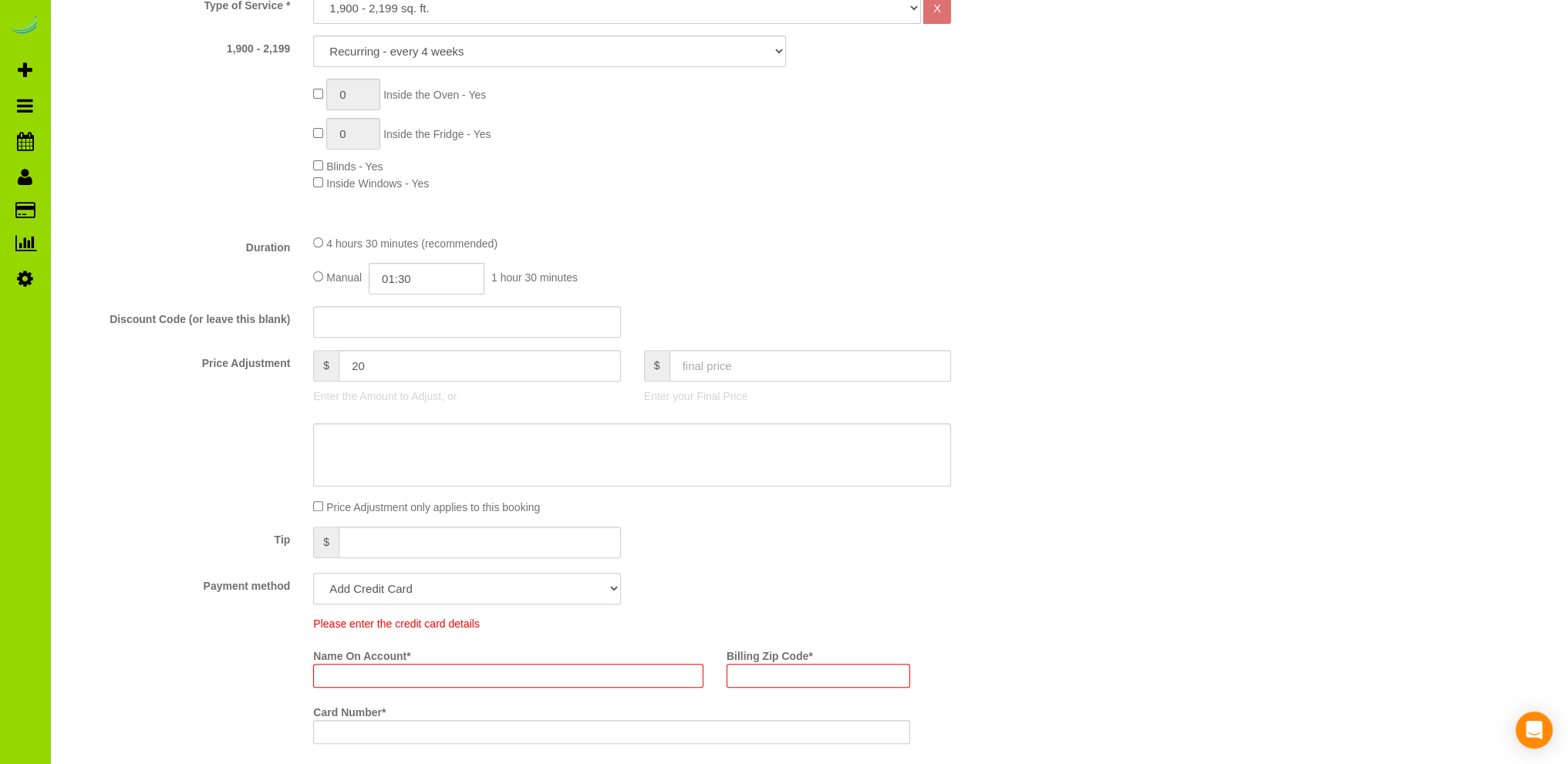
click at [382, 586] on select "Add Credit Card Cash Check Paypal" at bounding box center [467, 589] width 307 height 32
select select "string:cash"
click at [313, 574] on select "Add Credit Card Cash Check Paypal" at bounding box center [467, 589] width 307 height 32
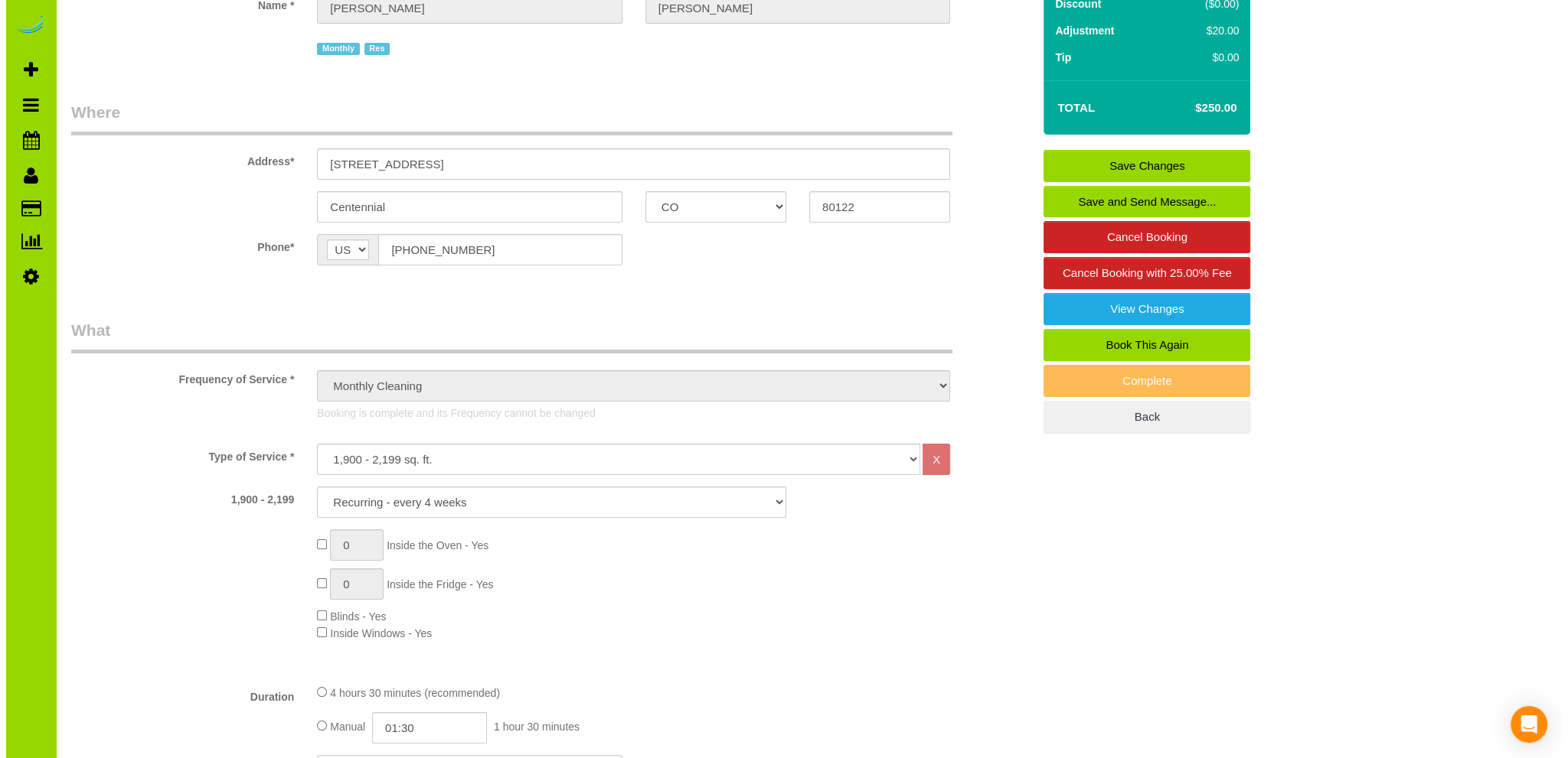
scroll to position [0, 0]
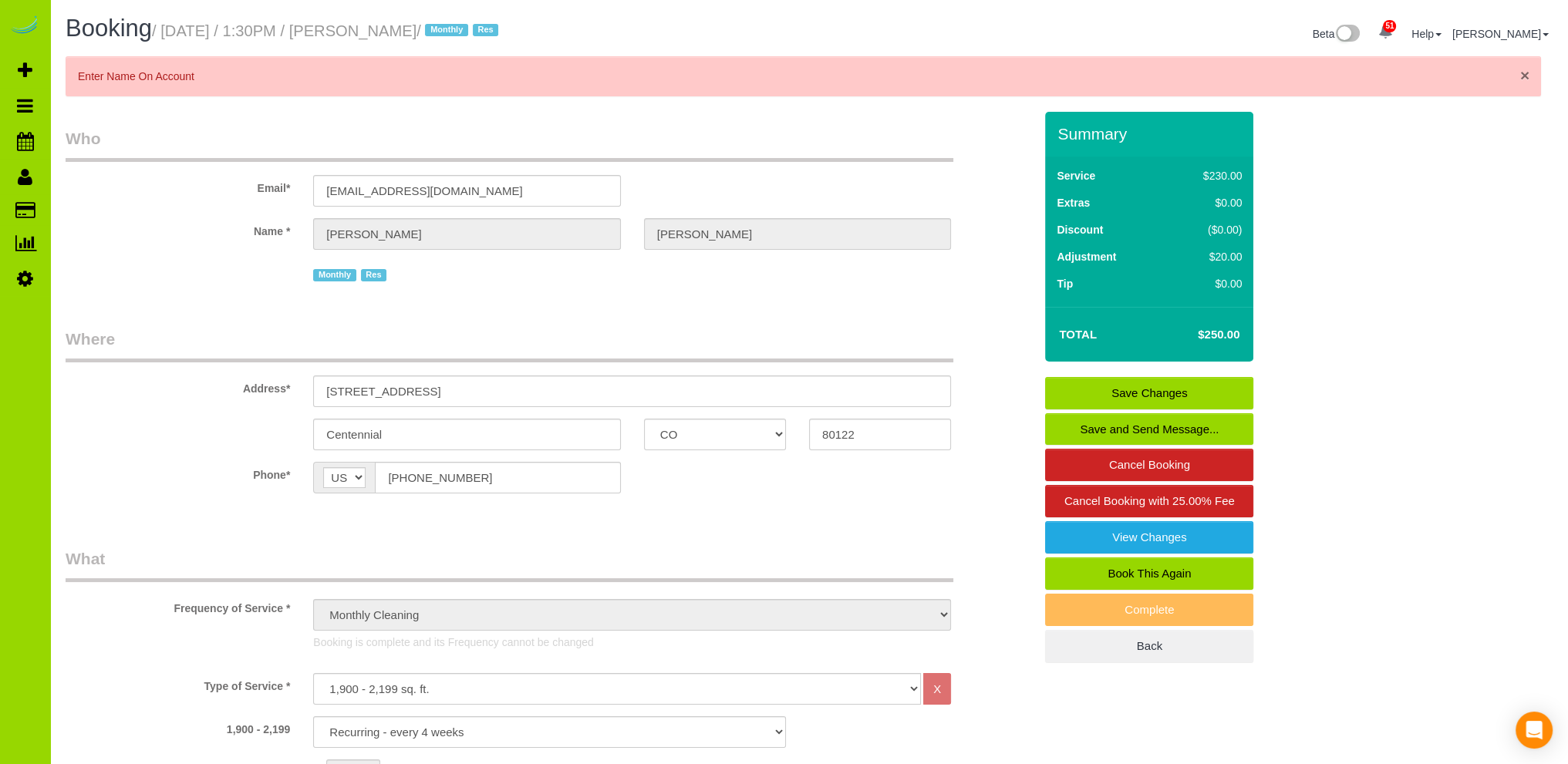
click at [1524, 74] on span "×" at bounding box center [1525, 75] width 9 height 18
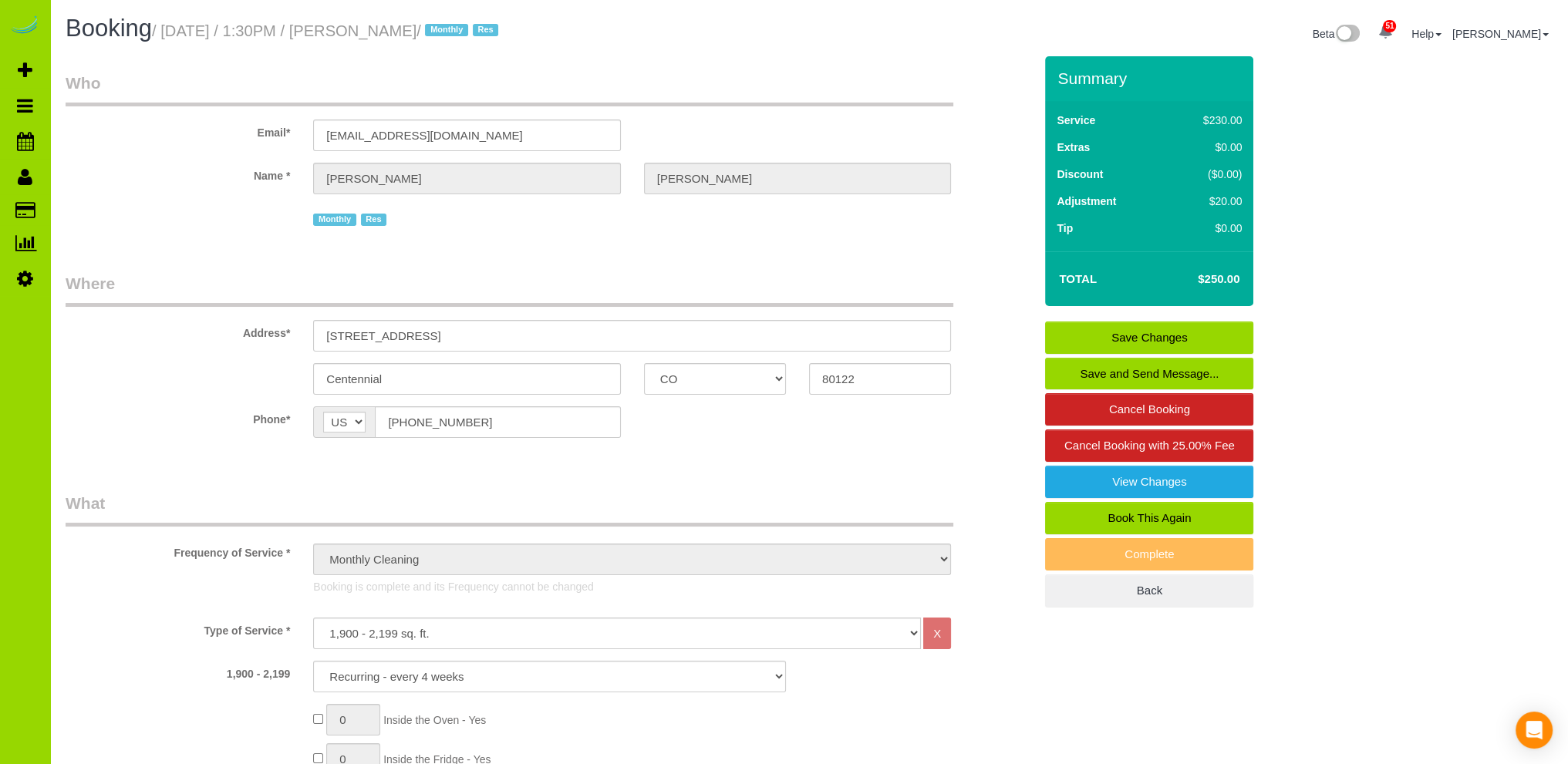
click at [1114, 372] on link "Save and Send Message..." at bounding box center [1148, 374] width 209 height 32
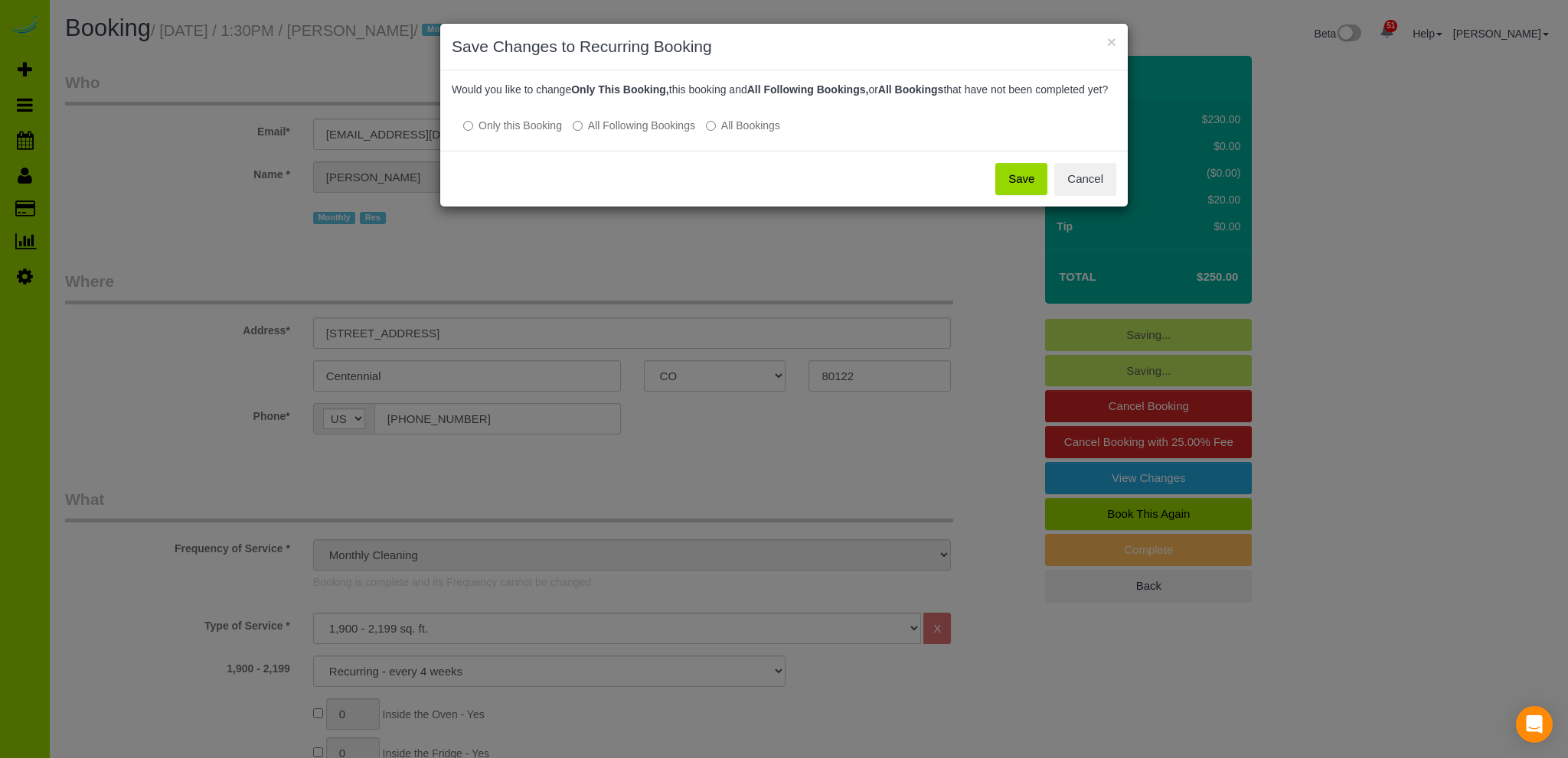
click at [581, 133] on label "All Following Bookings" at bounding box center [633, 125] width 122 height 15
click at [1025, 195] on button "Save" at bounding box center [1021, 179] width 52 height 32
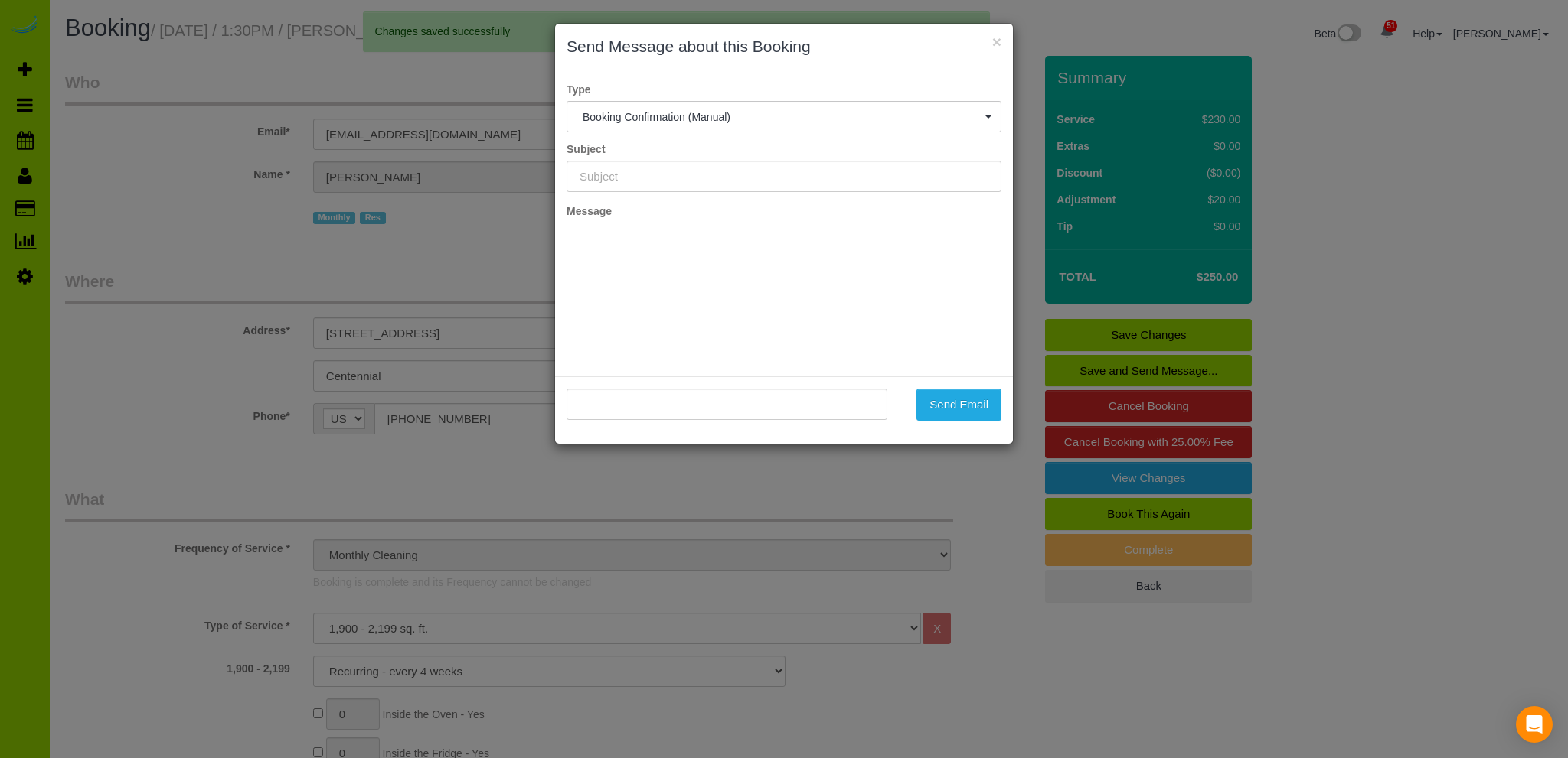
type input "Booking Confirmed - Please add your credit card"
type input ""Lisa Kelley" <lisa_marie_kelley@yahoo.com>"
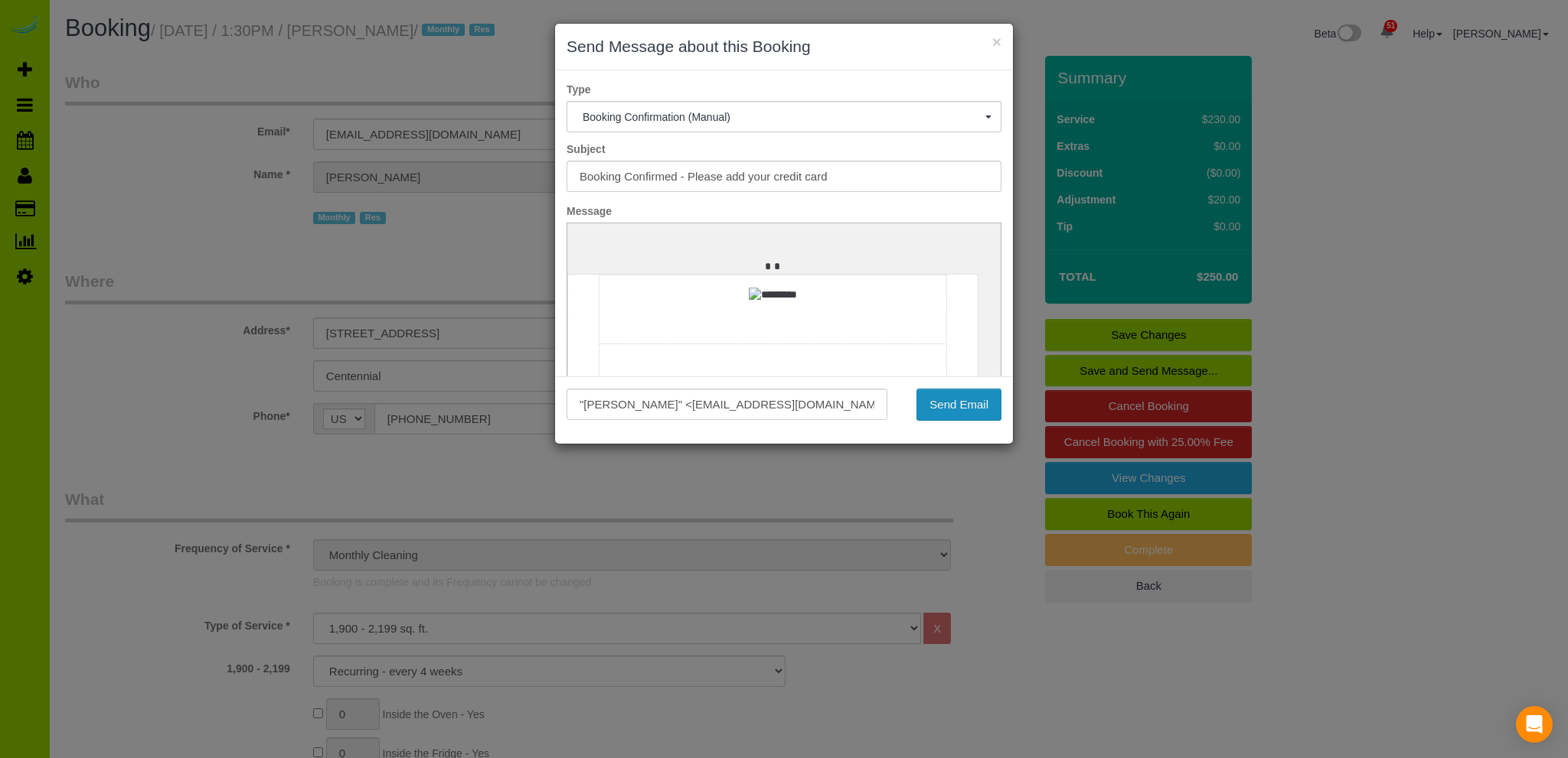
click at [950, 408] on button "Send Email" at bounding box center [958, 404] width 85 height 32
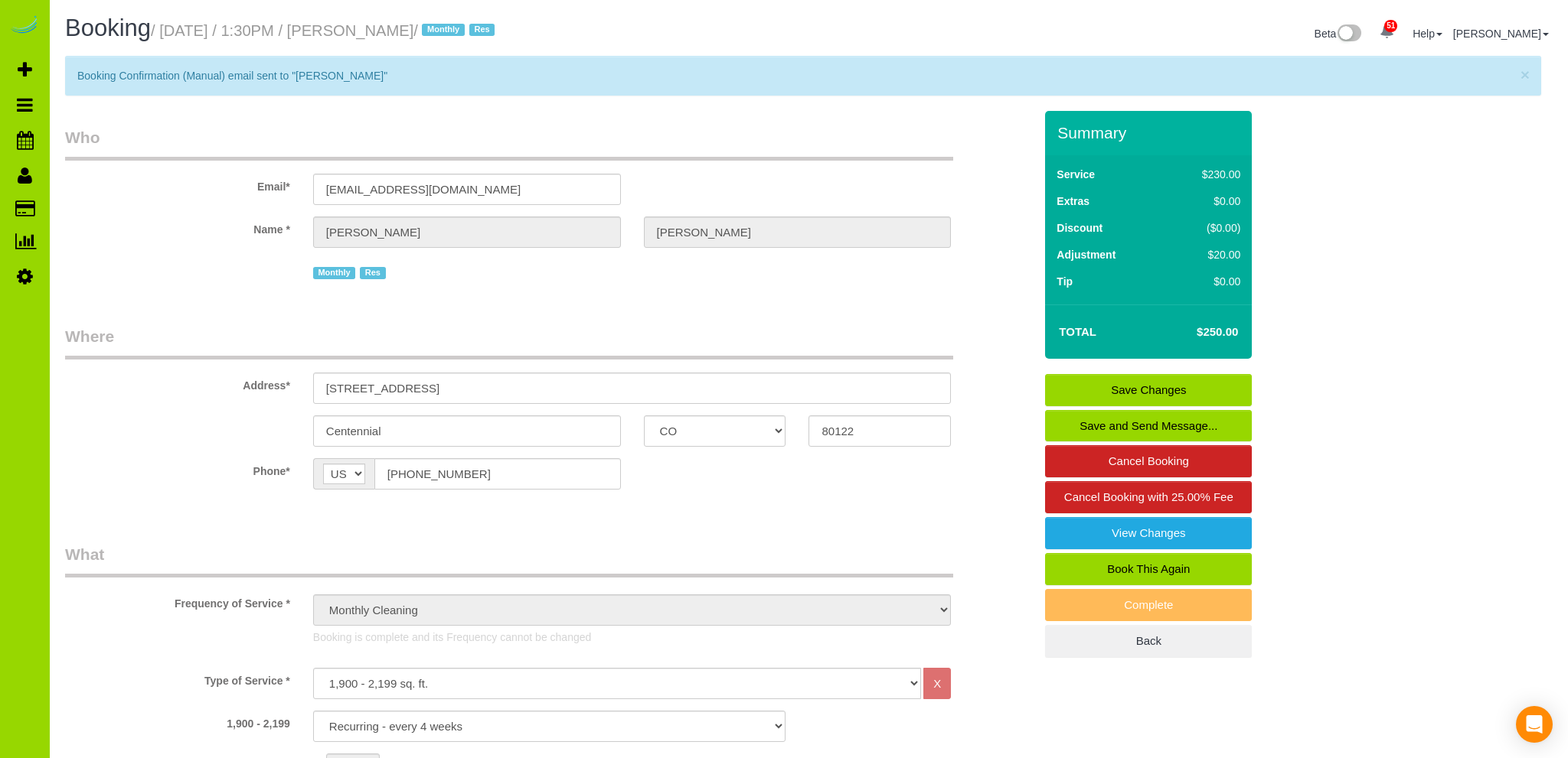
select select "CO"
select select "number:5"
select select "number:15"
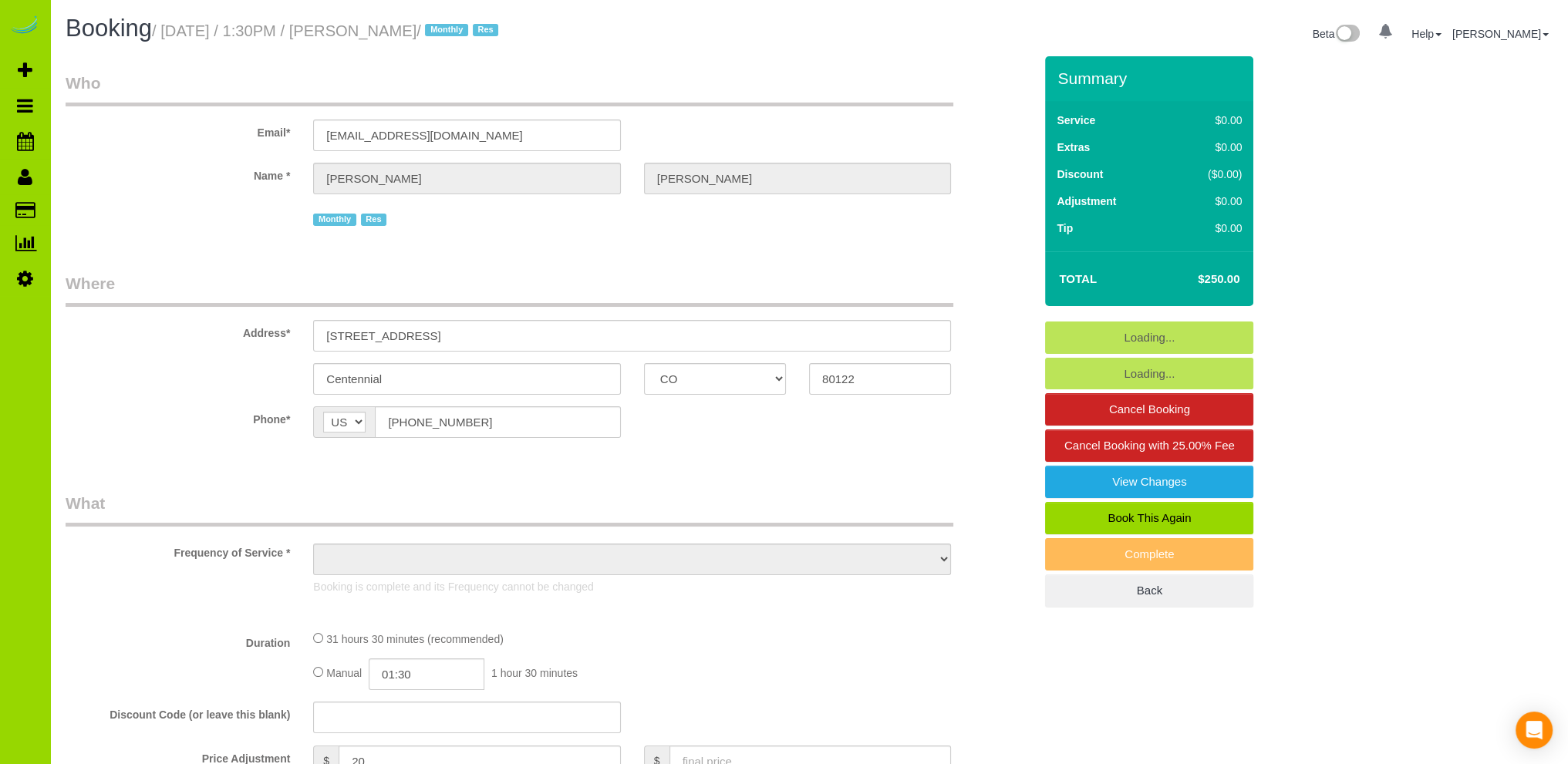
select select "object:2364"
select select "7"
select select "spot11"
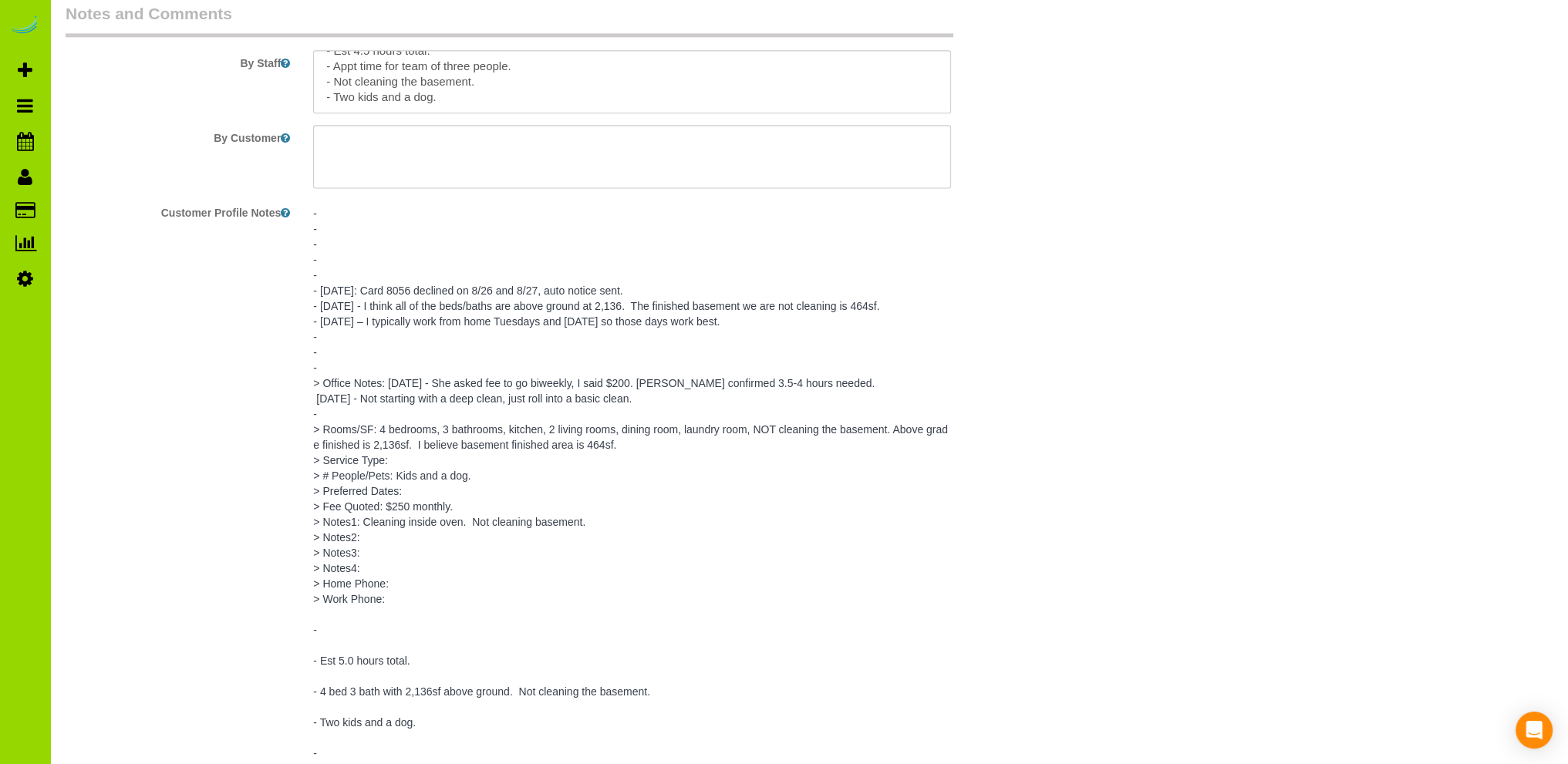
scroll to position [2776, 0]
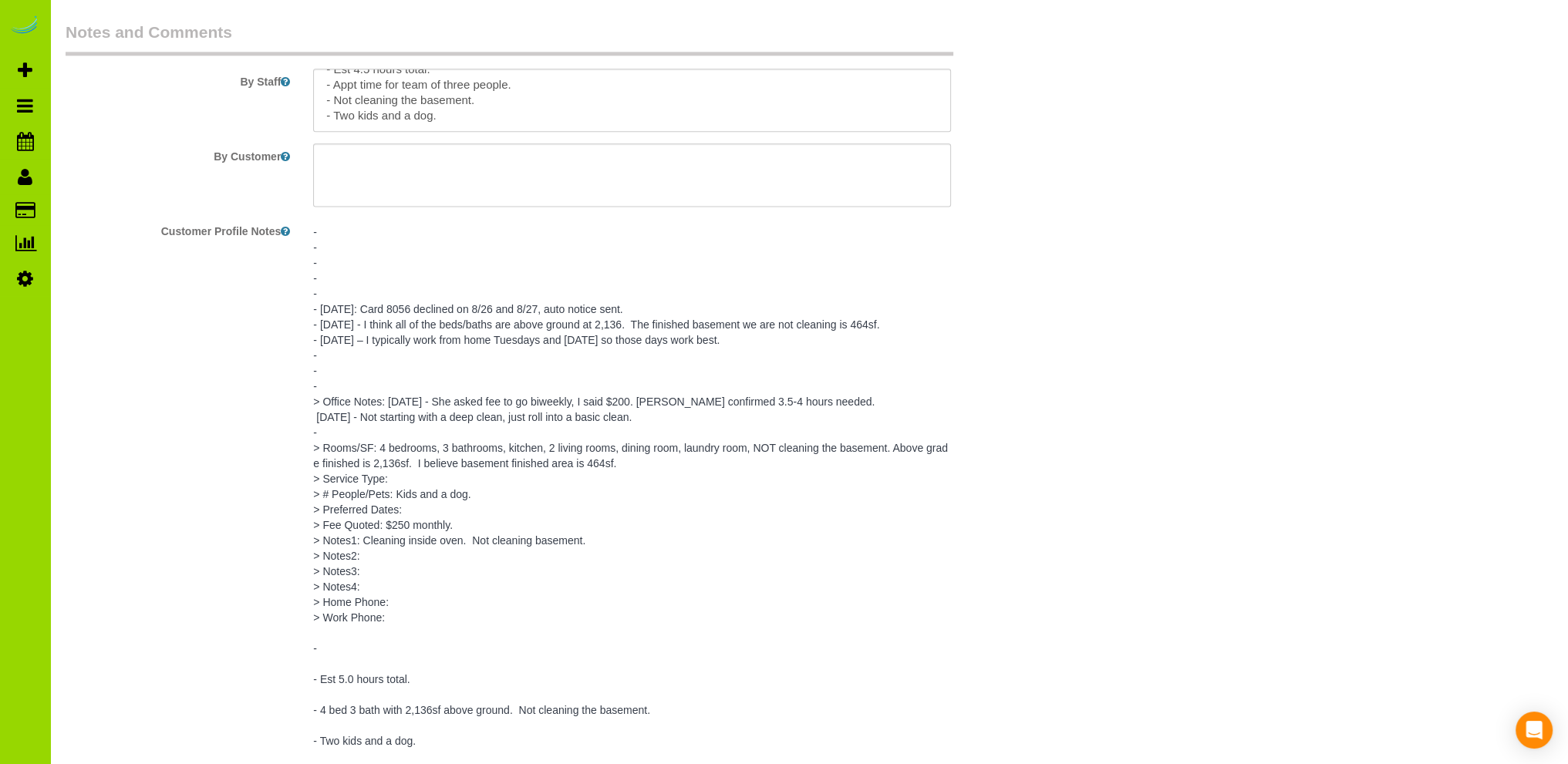
click at [628, 313] on pre "- - - - - - [DATE]: Card 8056 declined on 8/26 and 8/27, auto notice sent. - [D…" at bounding box center [632, 509] width 638 height 571
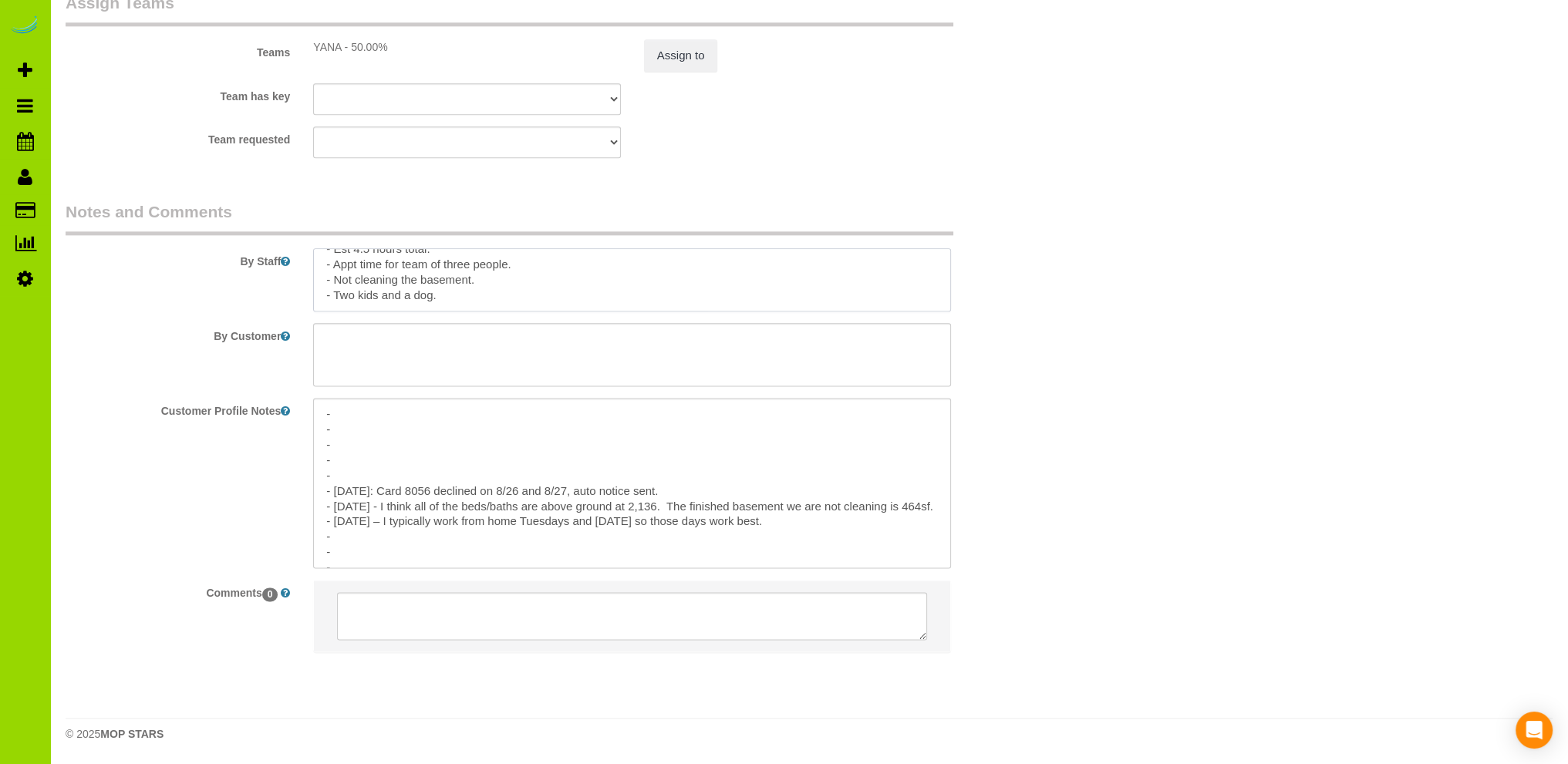
scroll to position [0, 0]
click at [716, 486] on textarea "- - - - - - [DATE]: Card 8056 declined on 8/26 and 8/27, auto notice sent. - [D…" at bounding box center [632, 483] width 638 height 170
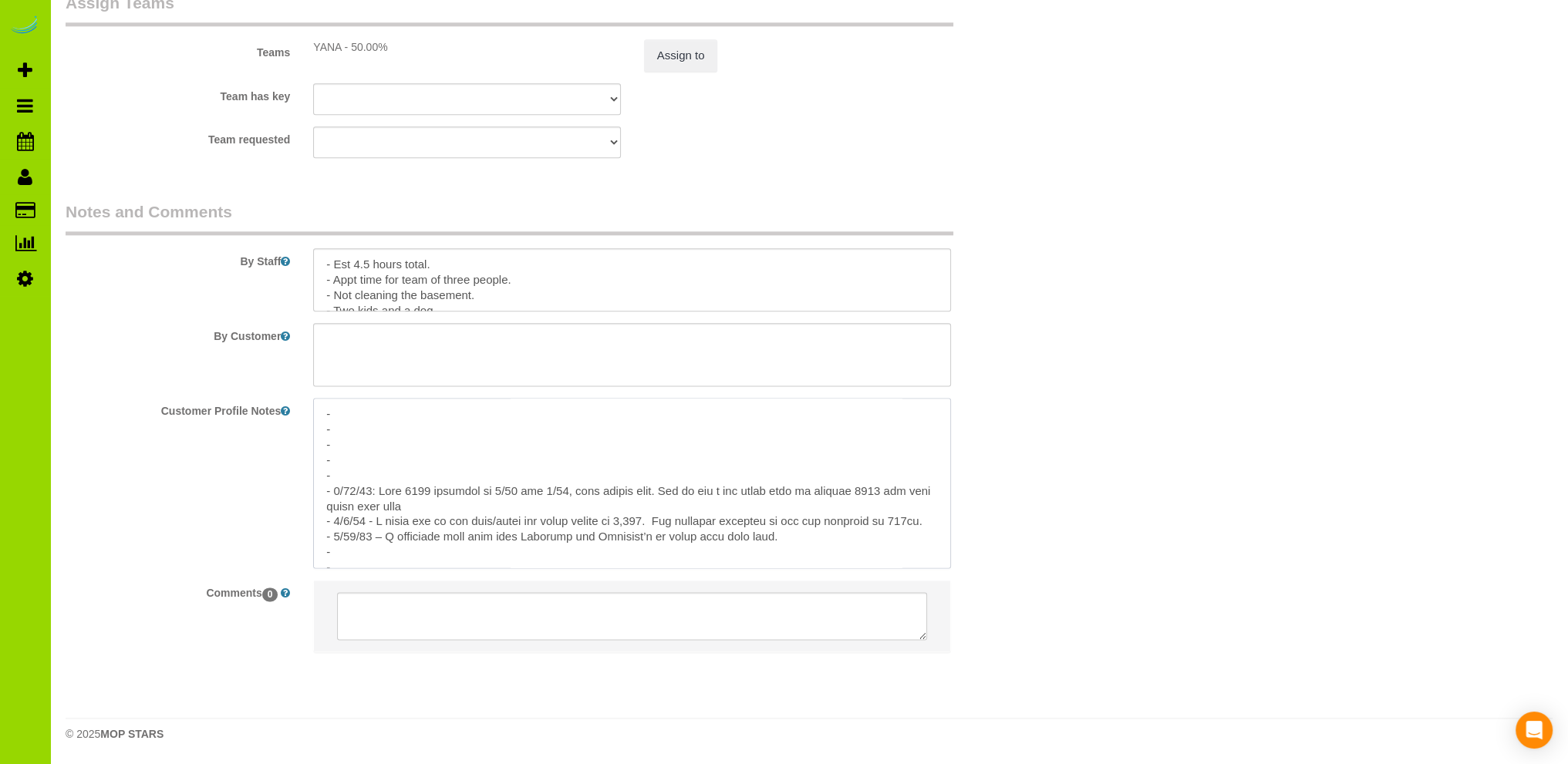
type textarea "- - - - - - 8/26/25: Card 8056 declined on 8/26 and 8/27, auto notice sent. She…"
